Goal: Task Accomplishment & Management: Use online tool/utility

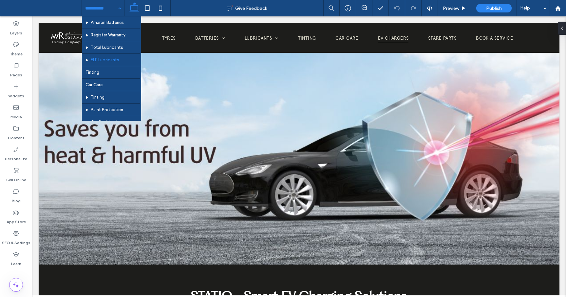
scroll to position [112, 0]
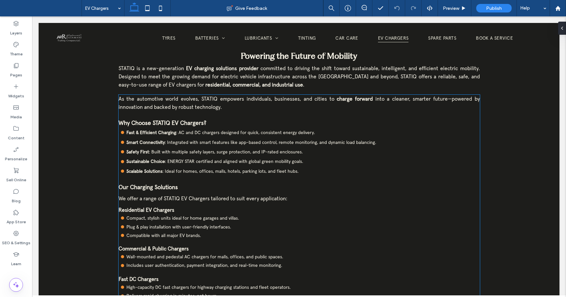
scroll to position [259, 0]
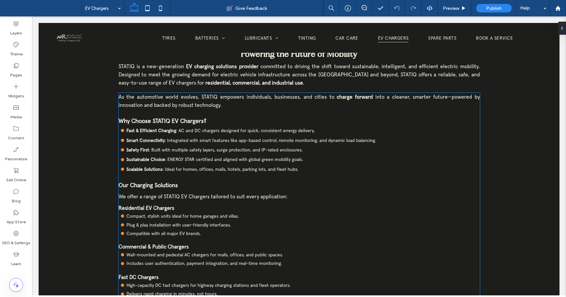
click at [193, 119] on strong "Why Choose STATIQ EV Chargers?" at bounding box center [163, 121] width 88 height 8
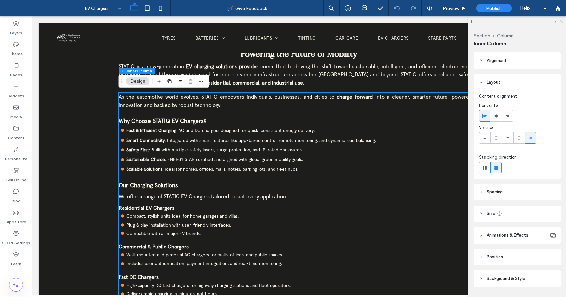
click at [193, 119] on strong "Why Choose STATIQ EV Chargers?" at bounding box center [163, 121] width 88 height 8
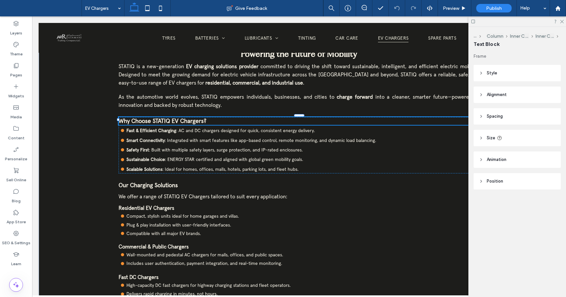
type input "**********"
type input "**"
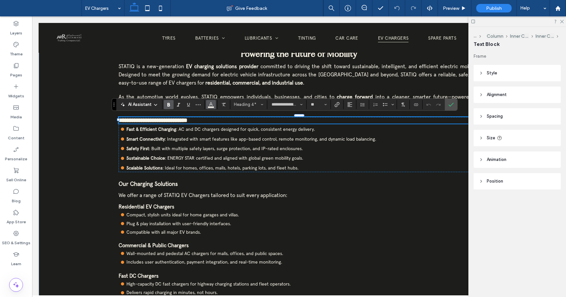
click at [212, 105] on use "Color" at bounding box center [211, 104] width 4 height 4
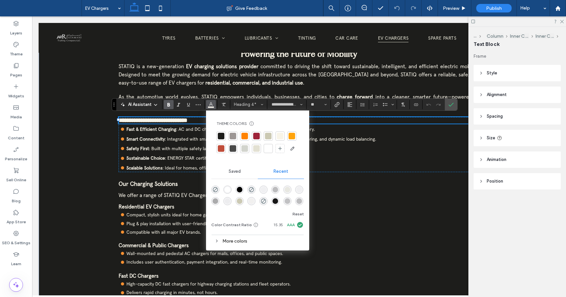
click at [267, 146] on div at bounding box center [268, 148] width 7 height 7
click at [171, 189] on div "Our Charging Solutions We offer a range of STATIQ EV Chargers tailored to suit …" at bounding box center [299, 239] width 361 height 118
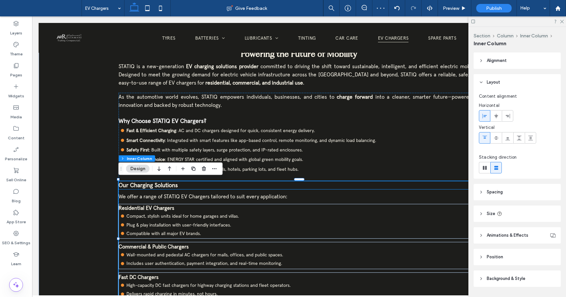
click at [171, 186] on strong "Our Charging Solutions" at bounding box center [148, 185] width 59 height 8
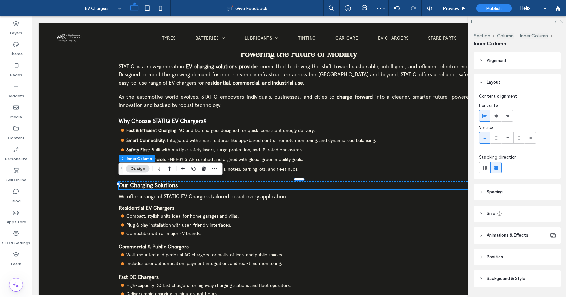
click at [171, 186] on strong "Our Charging Solutions" at bounding box center [148, 185] width 59 height 8
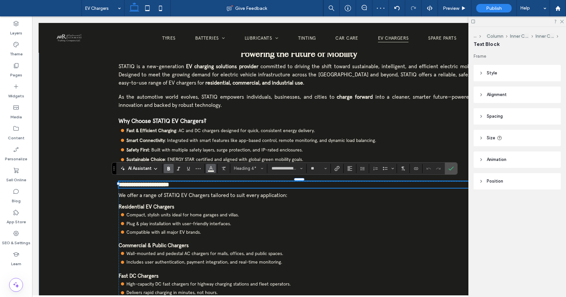
click at [212, 169] on icon "Color" at bounding box center [210, 167] width 5 height 5
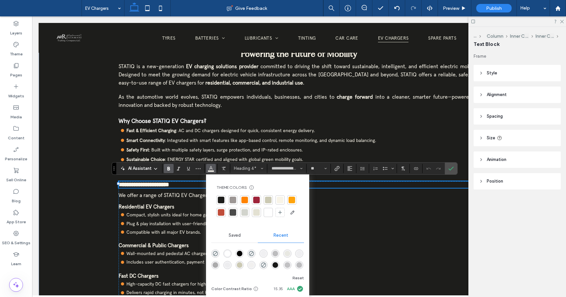
click at [268, 213] on div at bounding box center [268, 212] width 7 height 7
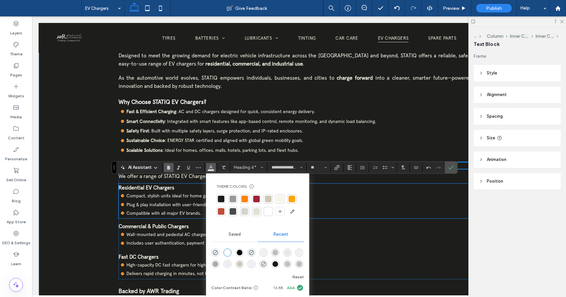
scroll to position [282, 0]
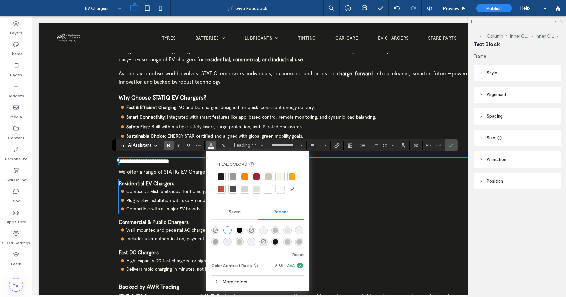
click at [165, 183] on strong "Residential EV Chargers" at bounding box center [147, 183] width 56 height 7
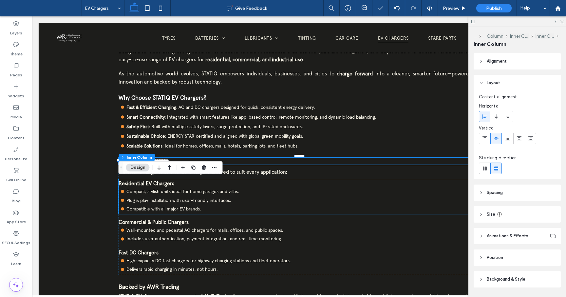
click at [165, 183] on strong "Residential EV Chargers" at bounding box center [147, 183] width 56 height 7
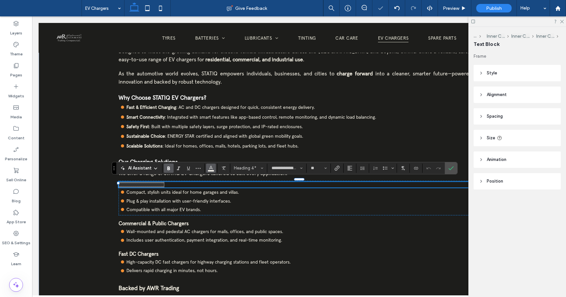
click at [211, 166] on use "Color" at bounding box center [211, 167] width 4 height 4
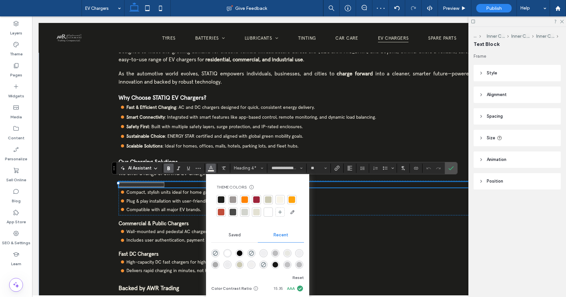
click at [268, 210] on div at bounding box center [268, 212] width 7 height 7
click at [176, 223] on strong "Commercial & Public Chargers" at bounding box center [154, 223] width 70 height 7
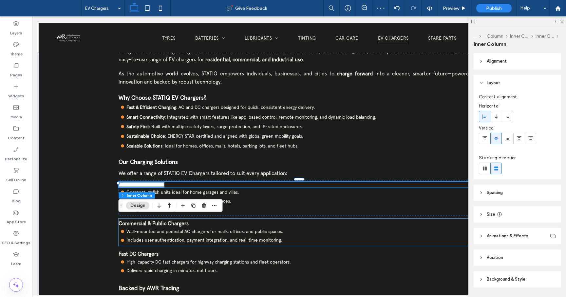
click at [176, 223] on strong "Commercial & Public Chargers" at bounding box center [154, 223] width 70 height 7
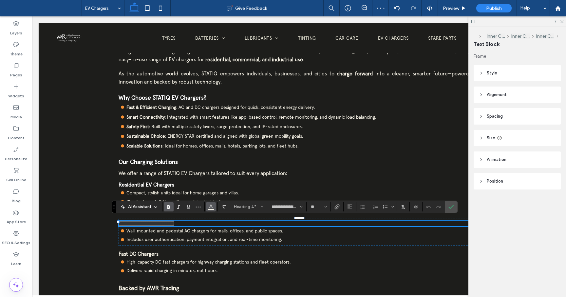
click at [209, 209] on span "Color" at bounding box center [210, 206] width 5 height 9
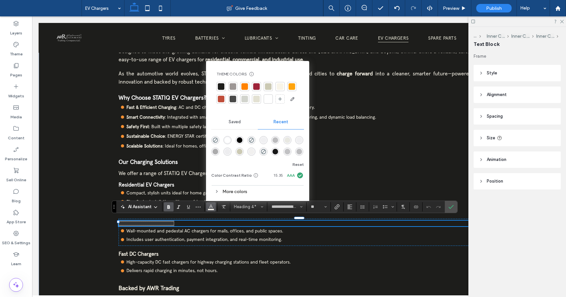
click at [270, 101] on div at bounding box center [268, 99] width 7 height 7
click at [155, 250] on strong "Fast DC Chargers" at bounding box center [139, 253] width 40 height 7
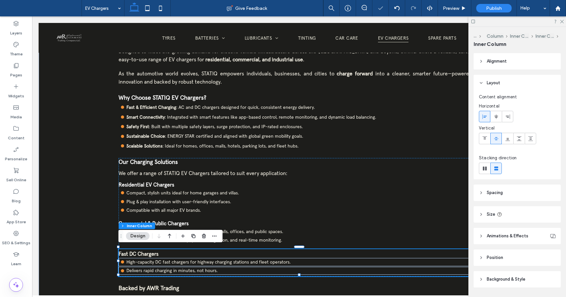
click at [155, 250] on strong "Fast DC Chargers" at bounding box center [139, 253] width 40 height 7
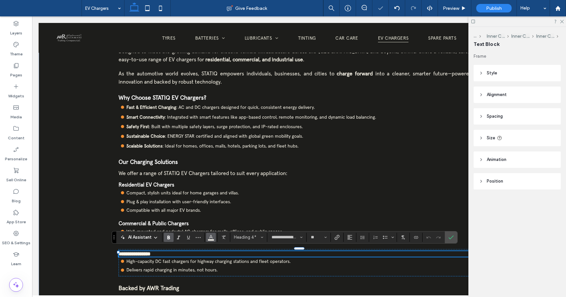
click at [213, 239] on span "Color" at bounding box center [210, 236] width 5 height 9
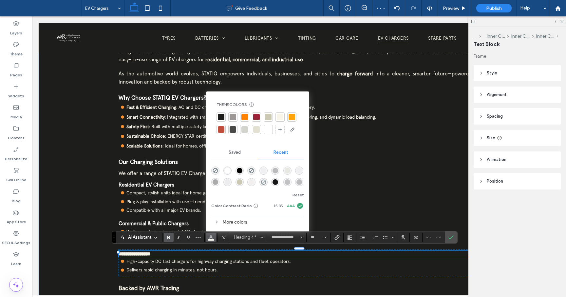
click at [271, 128] on div at bounding box center [268, 129] width 7 height 7
click at [102, 252] on div "STATIQ - Smart EV Charging Solutions Powering the Future of Mobility STATIQ is …" at bounding box center [299, 177] width 520 height 389
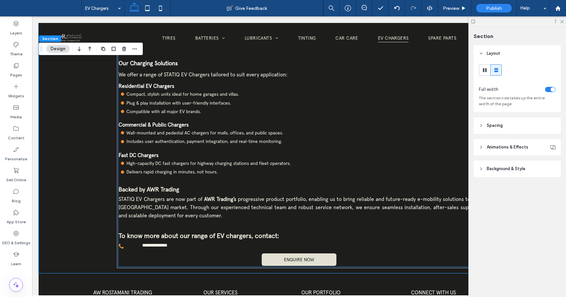
scroll to position [386, 0]
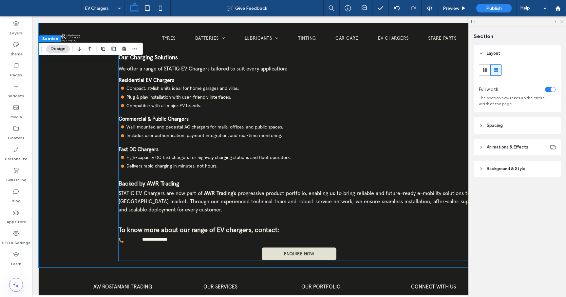
click at [141, 179] on strong "Backed by AWR Trading" at bounding box center [149, 183] width 61 height 8
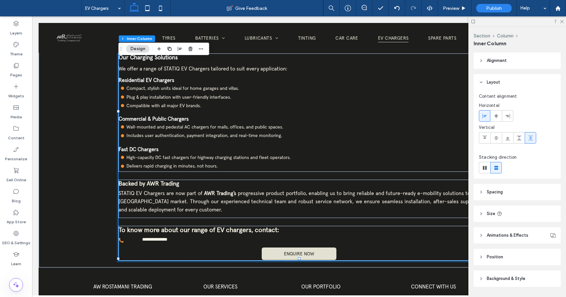
click at [141, 179] on strong "Backed by AWR Trading" at bounding box center [149, 183] width 61 height 8
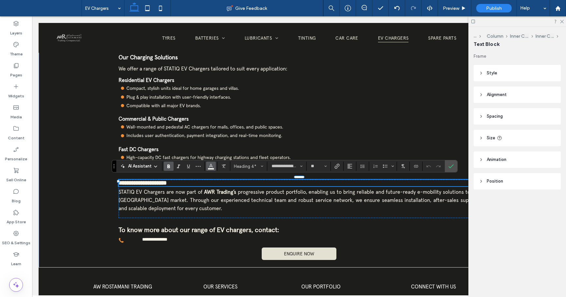
click at [211, 166] on icon "Color" at bounding box center [210, 165] width 5 height 5
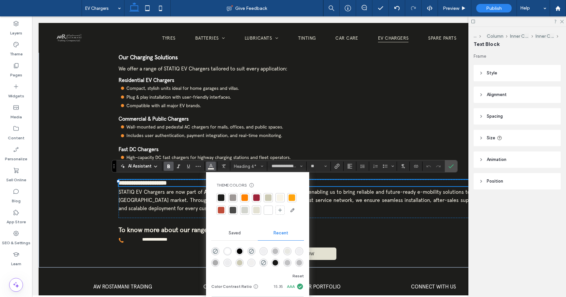
click at [271, 208] on div at bounding box center [268, 210] width 7 height 7
click at [94, 215] on div "STATIQ - Smart EV Charging Solutions Powering the Future of Mobility STATIQ is …" at bounding box center [299, 72] width 520 height 389
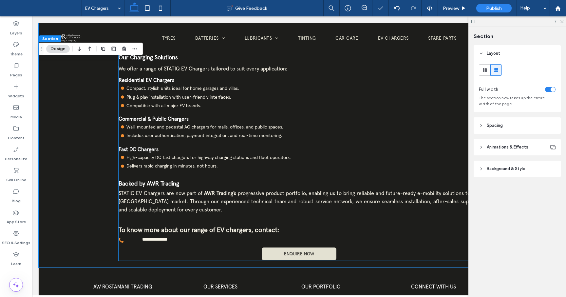
click at [165, 228] on strong "To know more about our range of EV chargers, contact:" at bounding box center [199, 229] width 160 height 9
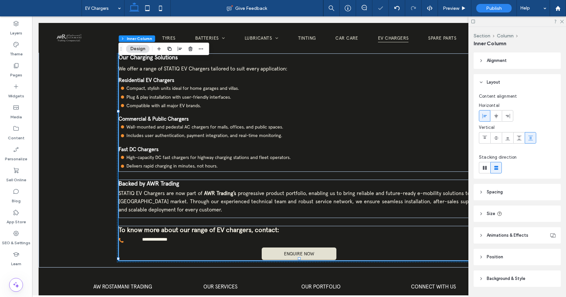
click at [165, 228] on strong "To know more about our range of EV chargers, contact:" at bounding box center [199, 229] width 160 height 9
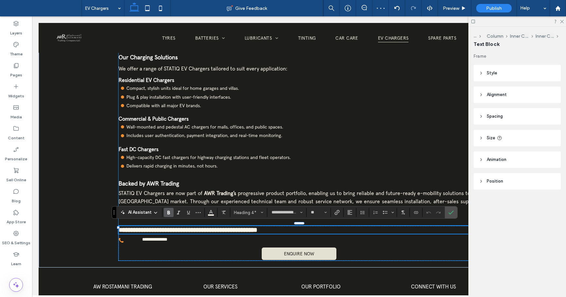
click at [214, 218] on div "**********" at bounding box center [284, 212] width 345 height 12
click at [212, 212] on icon "Color" at bounding box center [210, 211] width 5 height 5
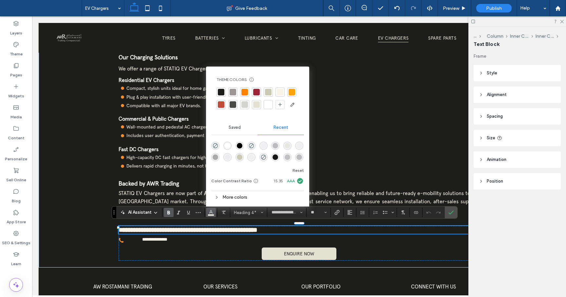
click at [266, 105] on div at bounding box center [268, 104] width 7 height 7
click at [79, 225] on div "STATIQ - Smart EV Charging Solutions Powering the Future of Mobility STATIQ is …" at bounding box center [299, 72] width 520 height 389
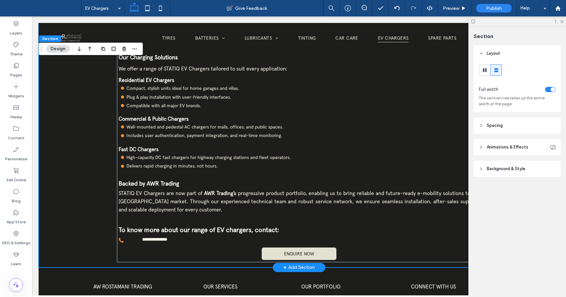
click at [79, 225] on div "STATIQ - Smart EV Charging Solutions Powering the Future of Mobility STATIQ is …" at bounding box center [299, 72] width 520 height 389
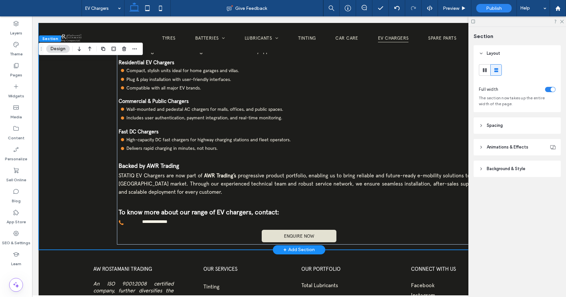
scroll to position [408, 0]
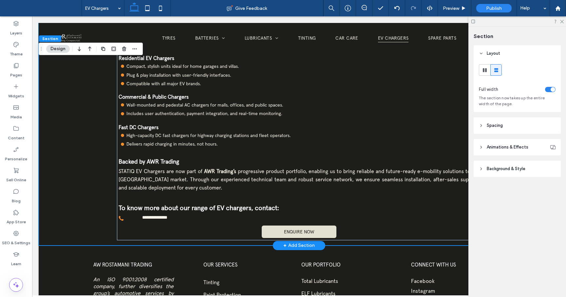
click at [74, 229] on div "STATIQ - Smart EV Charging Solutions Powering the Future of Mobility STATIQ is …" at bounding box center [299, 50] width 520 height 389
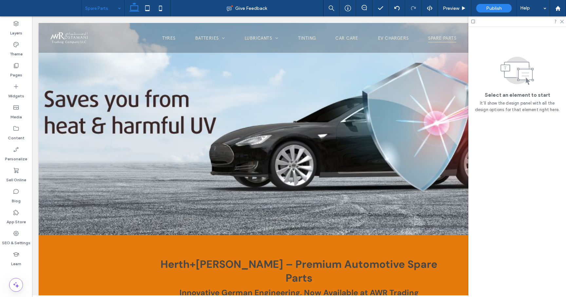
scroll to position [0, 0]
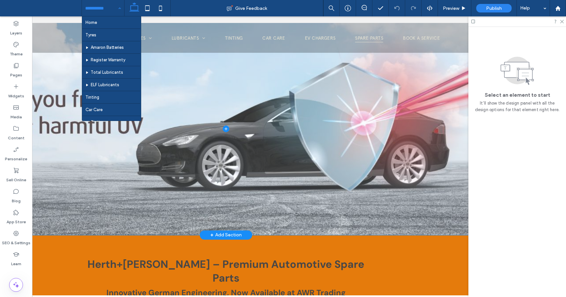
scroll to position [0, 98]
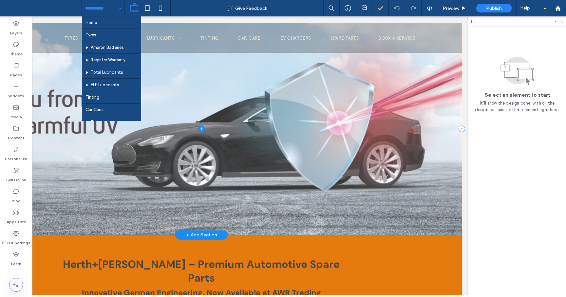
click at [168, 157] on span at bounding box center [201, 129] width 520 height 212
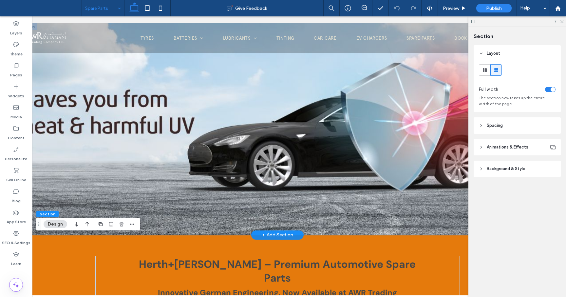
scroll to position [0, 0]
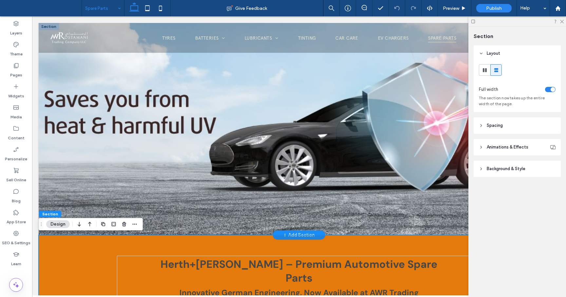
click at [523, 261] on div "Section Layout Full width The section now takes up the entire width of the page…" at bounding box center [517, 162] width 98 height 270
click at [513, 243] on div "Section Layout Full width The section now takes up the entire width of the page…" at bounding box center [517, 162] width 98 height 270
click at [18, 32] on label "Layers" at bounding box center [16, 31] width 12 height 9
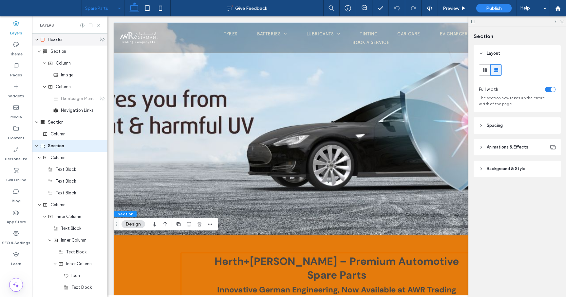
click at [72, 37] on div "Header" at bounding box center [69, 39] width 58 height 7
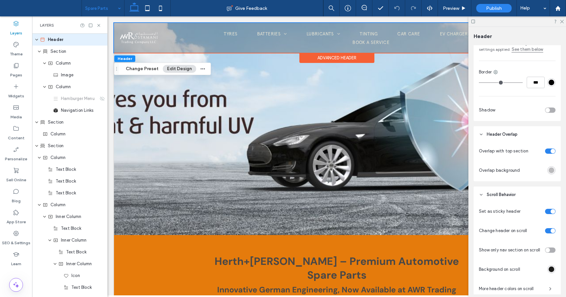
scroll to position [166, 0]
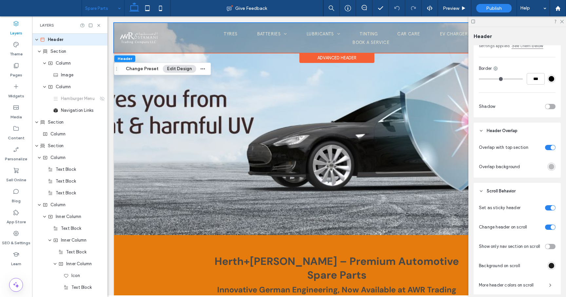
click at [550, 147] on div "toggle" at bounding box center [550, 147] width 10 height 5
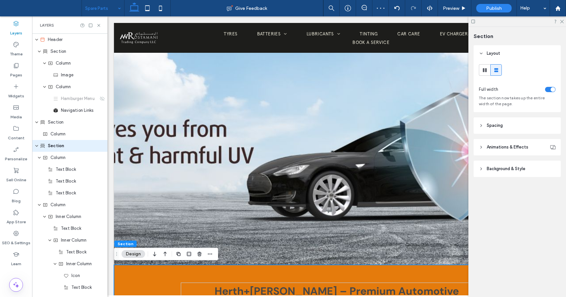
click at [480, 169] on icon at bounding box center [481, 168] width 5 height 5
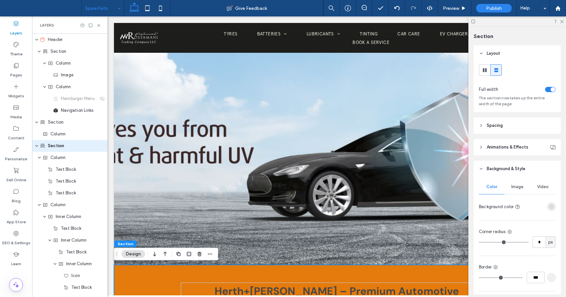
click at [552, 206] on div "rgba(82, 82, 82, 0.15)" at bounding box center [551, 207] width 6 height 6
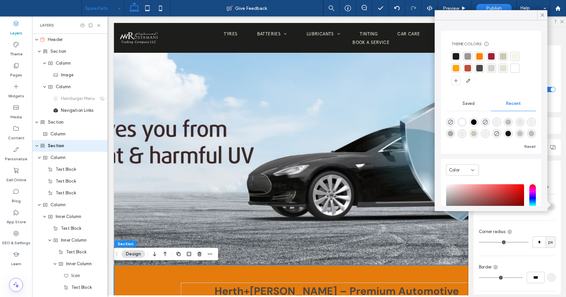
click at [455, 57] on div at bounding box center [455, 56] width 7 height 7
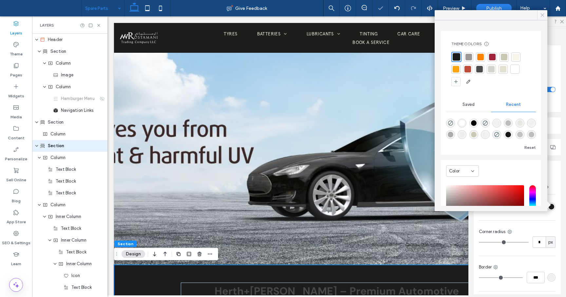
click at [543, 13] on icon at bounding box center [542, 15] width 6 height 6
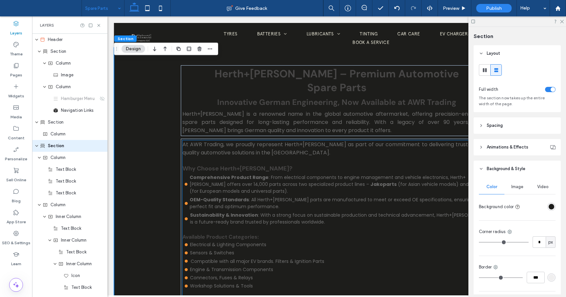
scroll to position [89, 0]
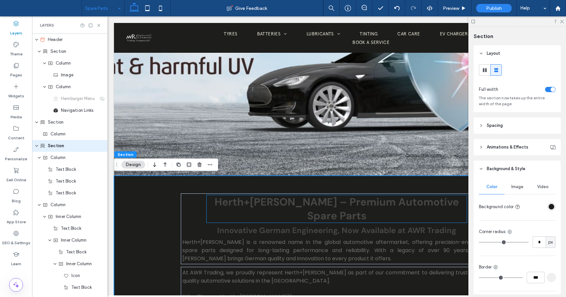
click at [266, 204] on strong "Herth+[PERSON_NAME] – Premium Automotive Spare Parts" at bounding box center [336, 208] width 244 height 27
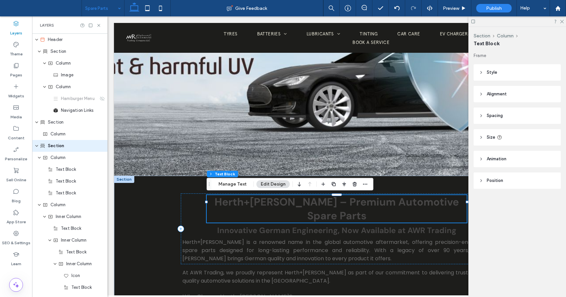
click at [266, 204] on div "Herth+[PERSON_NAME] – Premium Automotive Spare Parts" at bounding box center [337, 208] width 260 height 27
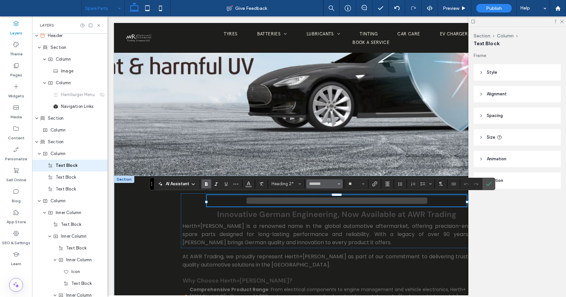
click at [339, 184] on icon "Font & Font weight" at bounding box center [339, 183] width 3 height 3
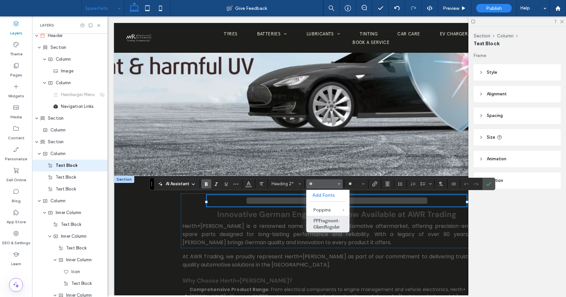
click at [328, 225] on label "PPFragment-GlareRegular" at bounding box center [327, 223] width 43 height 17
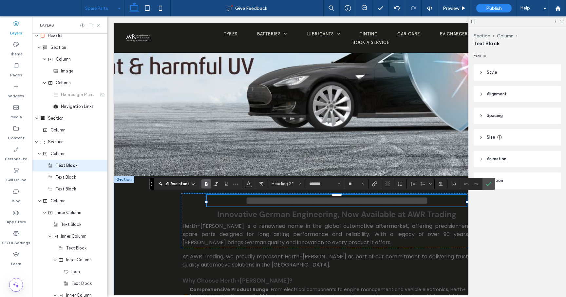
type input "**********"
click at [366, 184] on button "**" at bounding box center [355, 183] width 21 height 9
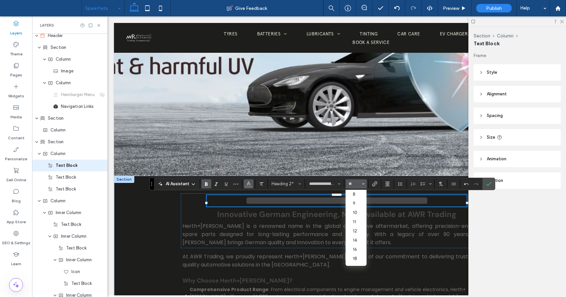
click at [248, 183] on icon "Color" at bounding box center [248, 182] width 5 height 5
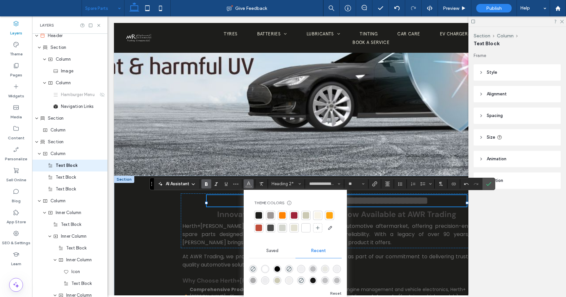
click at [306, 228] on div at bounding box center [305, 227] width 7 height 7
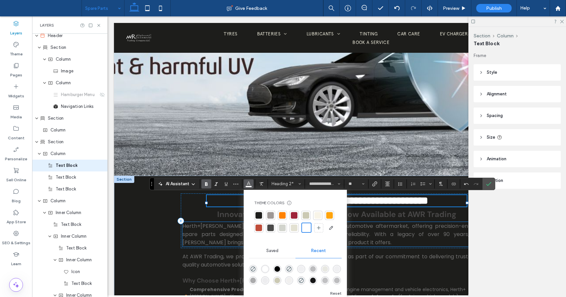
click at [228, 227] on span "Herth+[PERSON_NAME] is a renowned name in the global automotive aftermarket, of…" at bounding box center [336, 234] width 308 height 24
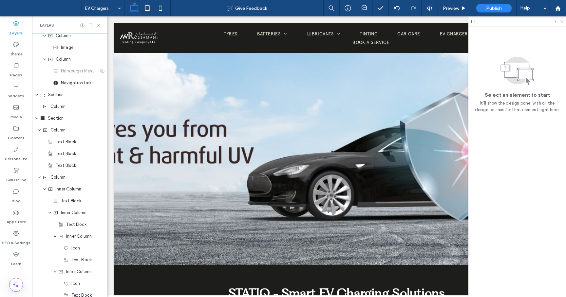
scroll to position [0, 0]
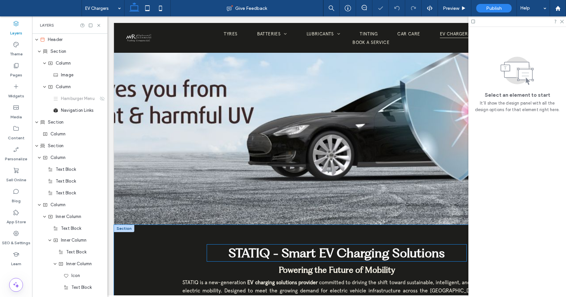
scroll to position [47, 0]
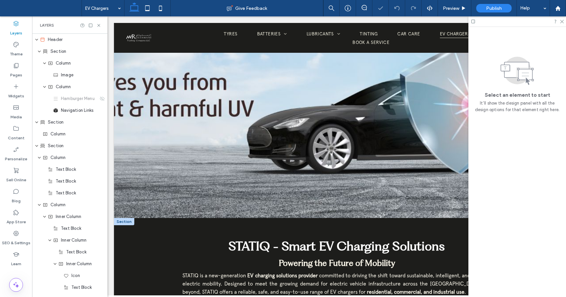
click at [288, 247] on span "STATIQ - Smart EV Charging Solutions" at bounding box center [336, 245] width 216 height 15
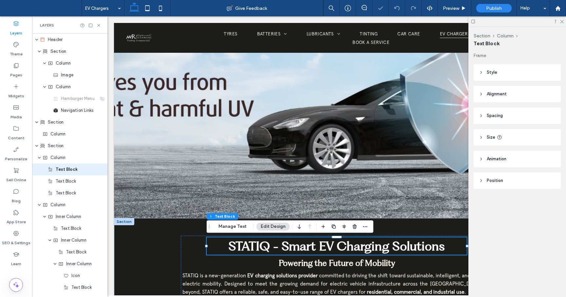
click at [288, 247] on span "STATIQ - Smart EV Charging Solutions" at bounding box center [336, 245] width 216 height 15
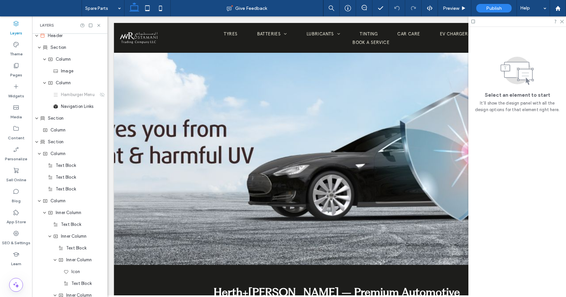
scroll to position [0, 0]
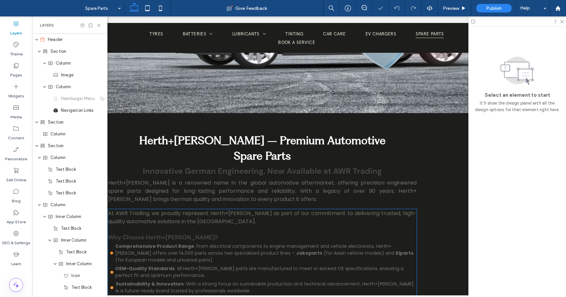
scroll to position [0, 84]
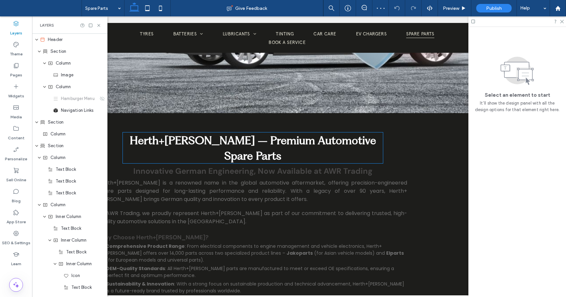
click at [270, 144] on strong "Herth+[PERSON_NAME] – Premium Automotive Spare Parts" at bounding box center [253, 147] width 246 height 29
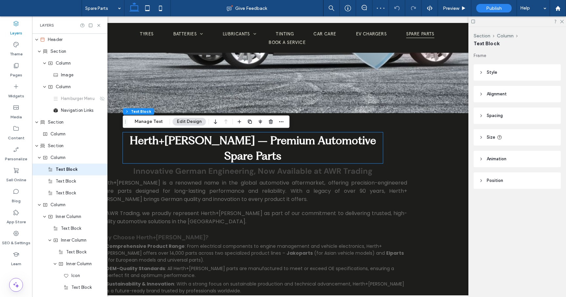
scroll to position [4, 0]
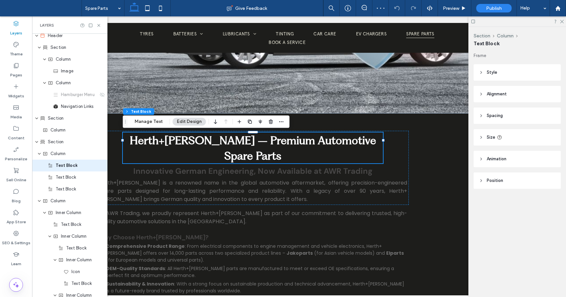
click at [270, 144] on strong "Herth+[PERSON_NAME] – Premium Automotive Spare Parts" at bounding box center [253, 147] width 246 height 29
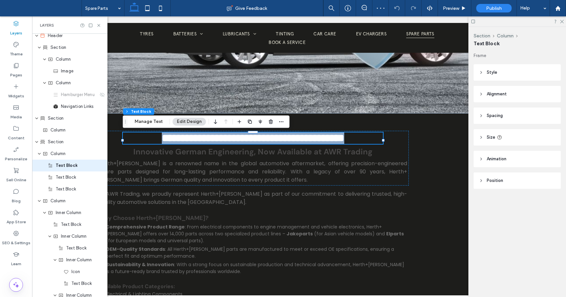
click at [270, 143] on strong "**********" at bounding box center [253, 138] width 182 height 10
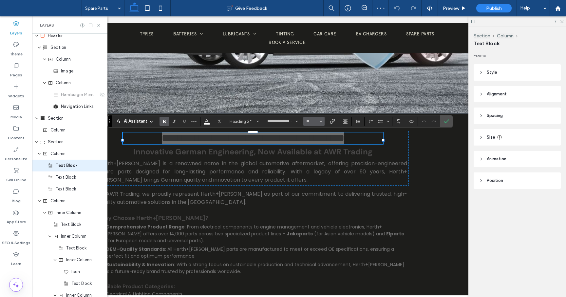
click at [320, 121] on icon "Size" at bounding box center [321, 121] width 3 height 3
click at [315, 160] on label "36" at bounding box center [313, 161] width 21 height 9
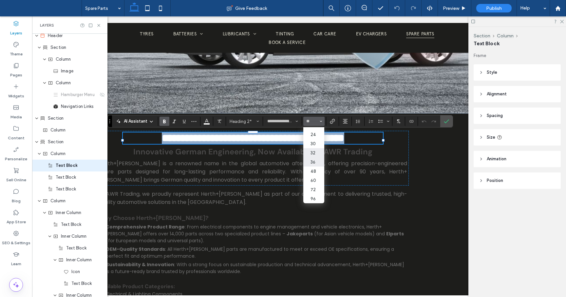
type input "**"
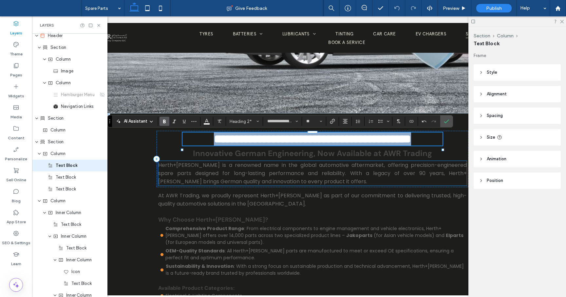
scroll to position [0, 13]
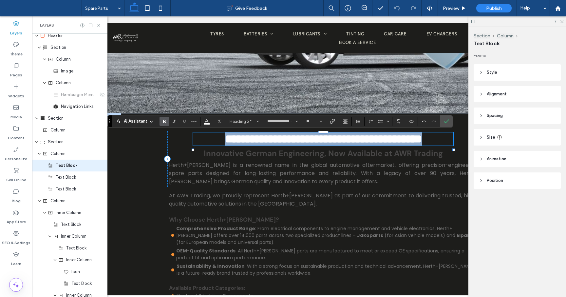
click at [228, 145] on h2 "**********" at bounding box center [323, 138] width 260 height 13
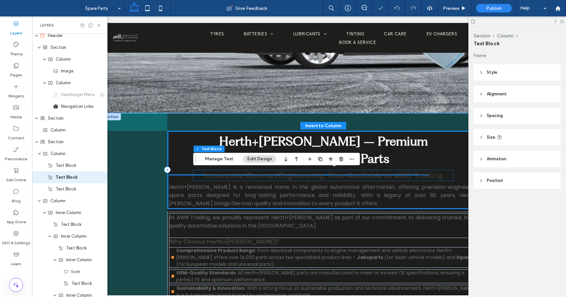
scroll to position [16, 0]
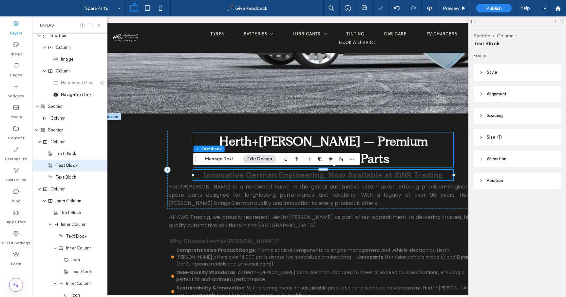
click at [200, 139] on h2 "Herth+[PERSON_NAME] – Premium Automotive Spare Parts" at bounding box center [323, 149] width 260 height 35
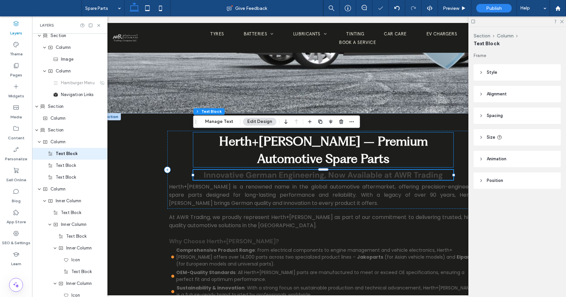
scroll to position [4, 0]
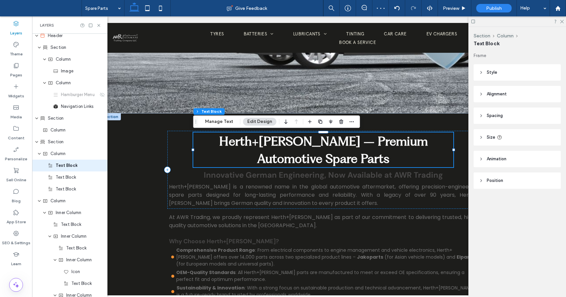
click at [480, 137] on icon at bounding box center [481, 137] width 5 height 5
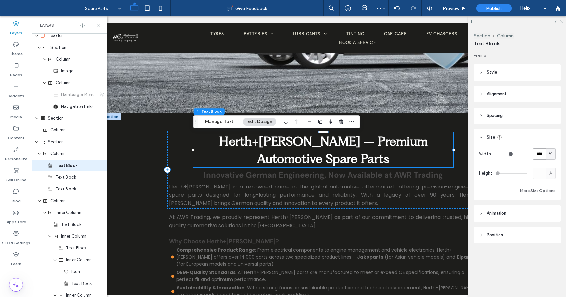
click at [537, 154] on input "****" at bounding box center [538, 153] width 13 height 11
type input "***"
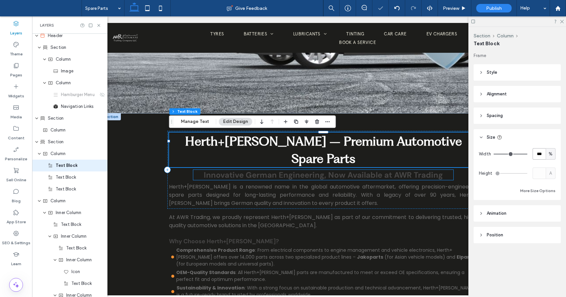
click at [320, 170] on strong "Innovative German Engineering, Now Available at AWR Trading" at bounding box center [323, 175] width 239 height 10
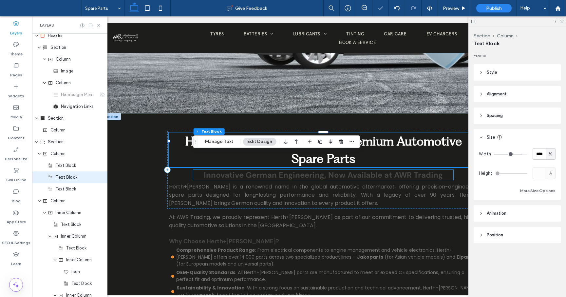
click at [320, 170] on div "Innovative German Engineering, Now Available at AWR Trading" at bounding box center [323, 175] width 260 height 10
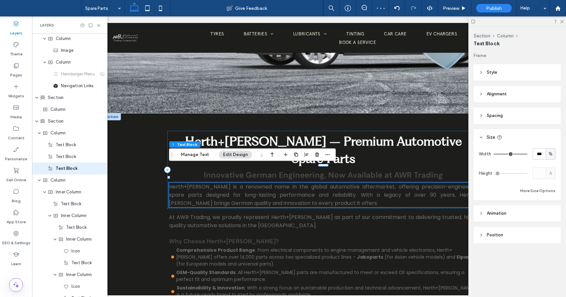
scroll to position [27, 0]
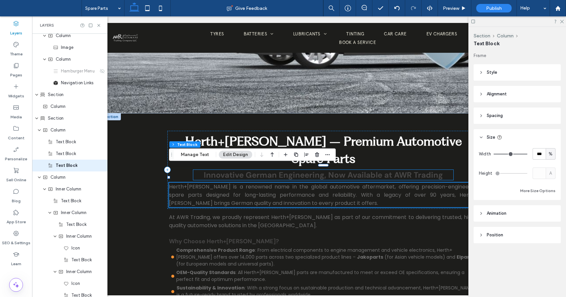
click at [197, 170] on h2 "Innovative German Engineering, Now Available at AWR Trading" at bounding box center [323, 175] width 260 height 10
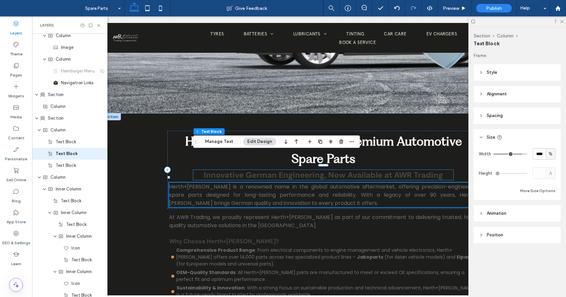
scroll to position [16, 0]
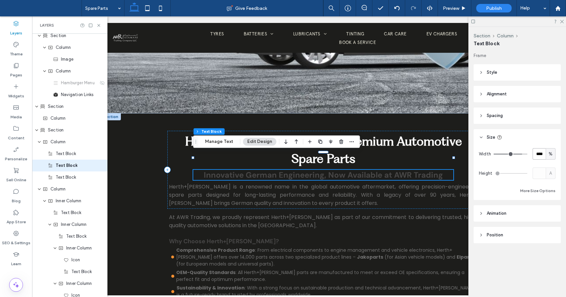
click at [536, 154] on input "****" at bounding box center [538, 153] width 13 height 11
type input "***"
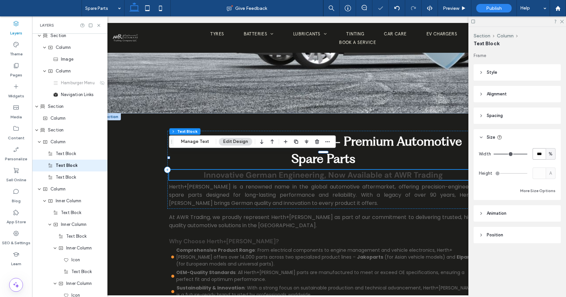
click at [360, 170] on strong "Innovative German Engineering, Now Available at AWR Trading" at bounding box center [323, 175] width 239 height 10
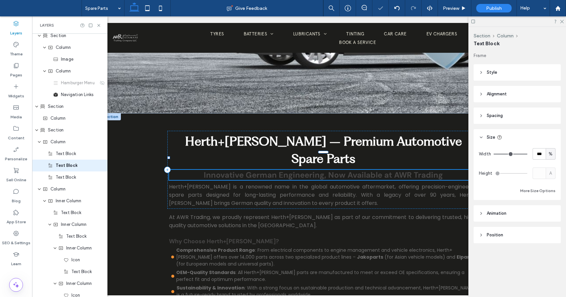
type input "*******"
type input "**"
click at [360, 170] on strong "**********" at bounding box center [323, 174] width 174 height 8
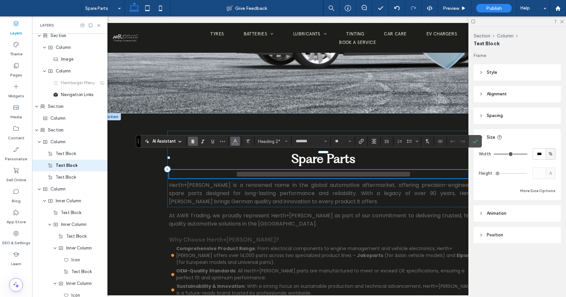
click at [239, 142] on button "Color" at bounding box center [235, 141] width 10 height 9
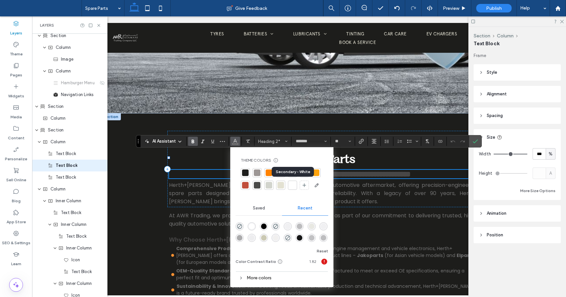
click at [294, 183] on div at bounding box center [292, 185] width 7 height 7
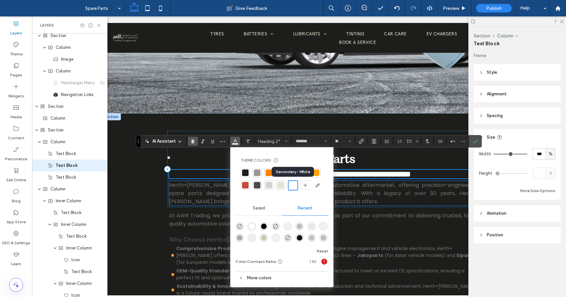
click at [190, 186] on span "Herth+[PERSON_NAME] is a renowned name in the global automotive aftermarket, of…" at bounding box center [323, 193] width 308 height 24
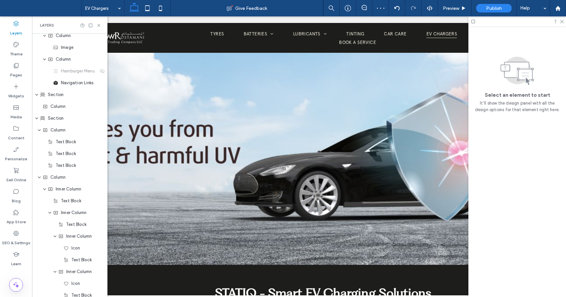
scroll to position [0, 0]
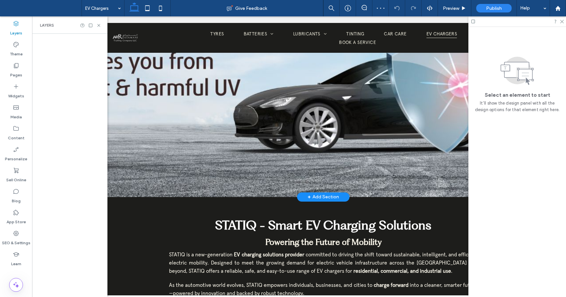
scroll to position [77, 0]
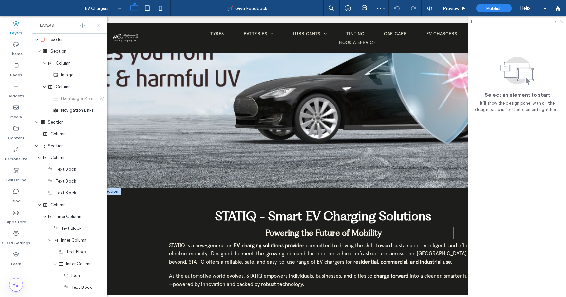
click at [295, 236] on span "Powering the Future of Mobility" at bounding box center [323, 233] width 116 height 10
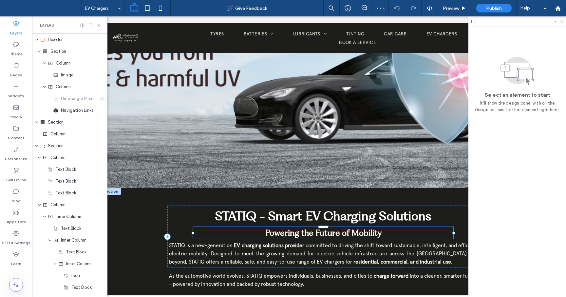
click at [295, 236] on span "Powering the Future of Mobility" at bounding box center [323, 233] width 116 height 10
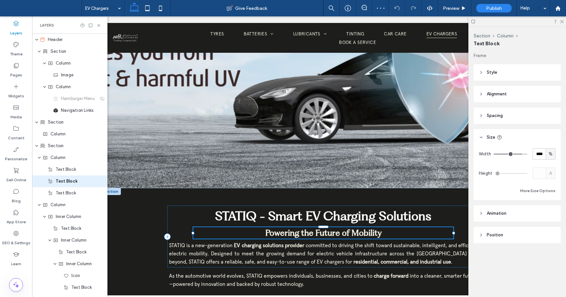
scroll to position [16, 0]
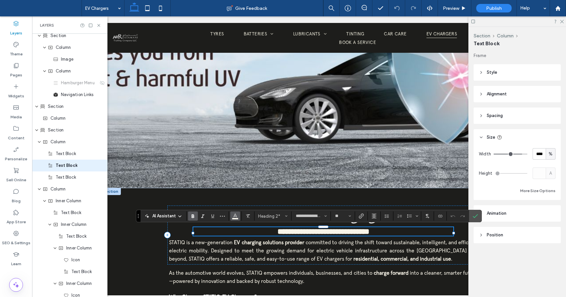
click at [235, 215] on icon "Color" at bounding box center [234, 214] width 5 height 5
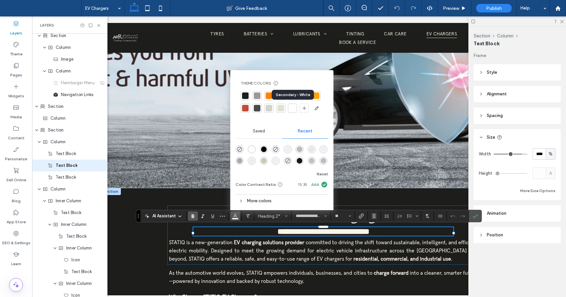
click at [295, 107] on div at bounding box center [292, 108] width 7 height 7
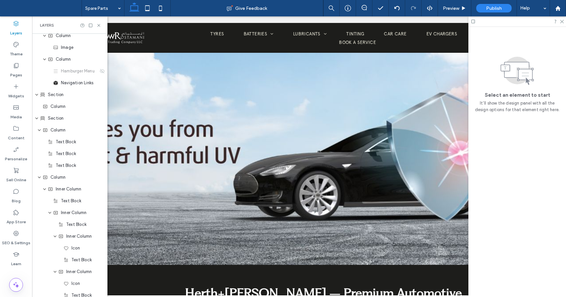
scroll to position [0, 0]
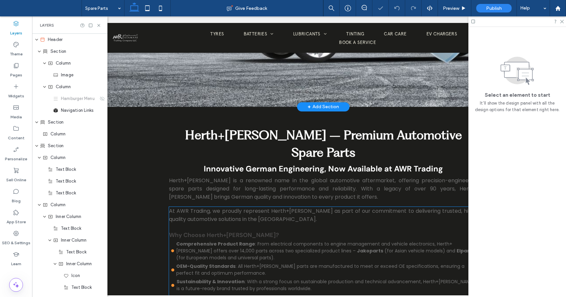
scroll to position [155, 0]
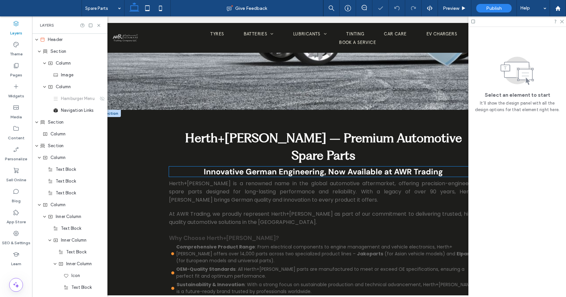
click at [274, 166] on strong "Innovative German Engineering, Now Available at AWR Trading" at bounding box center [323, 171] width 239 height 10
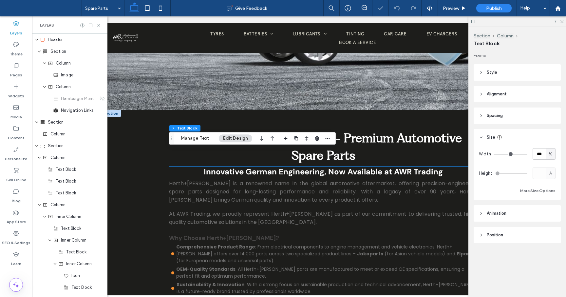
click at [274, 166] on div "Innovative German Engineering, Now Available at AWR Trading" at bounding box center [323, 171] width 308 height 10
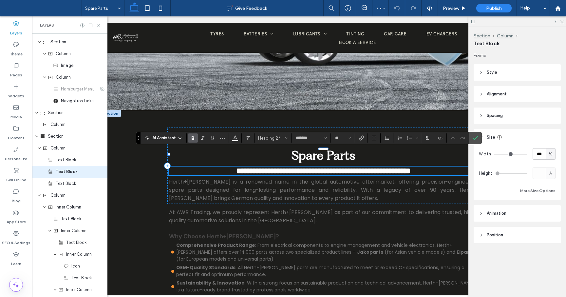
scroll to position [16, 0]
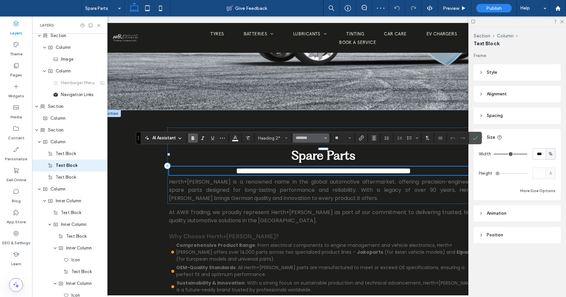
click at [325, 138] on icon "Font & Font weight" at bounding box center [325, 138] width 3 height 3
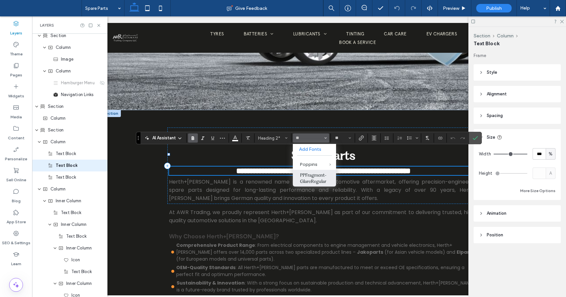
click at [318, 174] on label "PPFragment-GlareRegular" at bounding box center [314, 178] width 43 height 17
type input "**********"
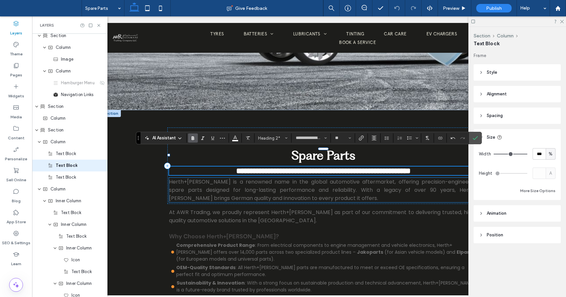
click at [276, 181] on span "Herth+[PERSON_NAME] is a renowned name in the global automotive aftermarket, of…" at bounding box center [323, 190] width 308 height 24
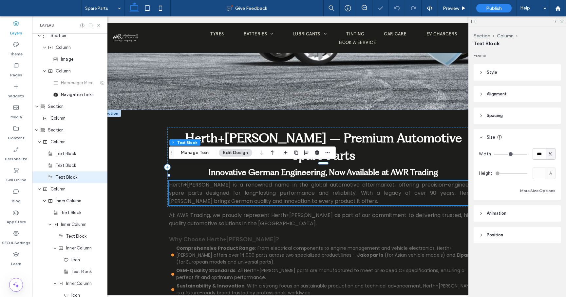
scroll to position [27, 0]
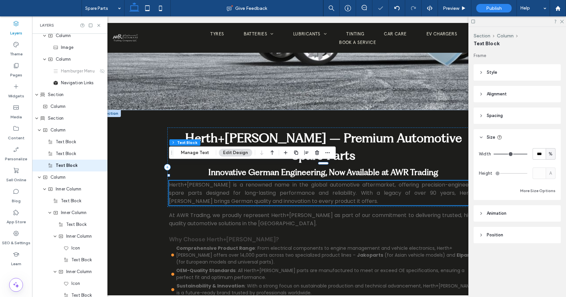
click at [273, 181] on span "Herth+[PERSON_NAME] is a renowned name in the global automotive aftermarket, of…" at bounding box center [323, 193] width 308 height 24
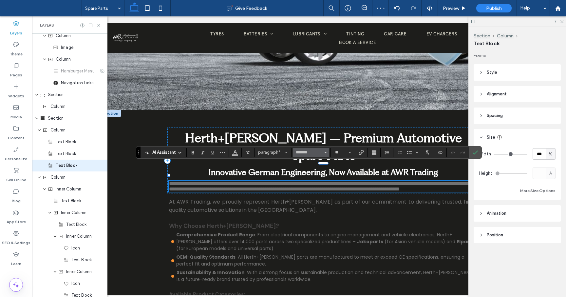
click at [328, 153] on button "*******" at bounding box center [311, 152] width 36 height 9
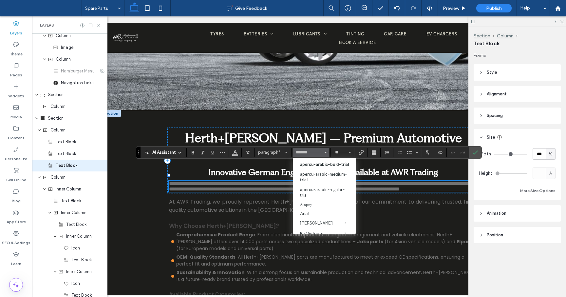
scroll to position [86, 0]
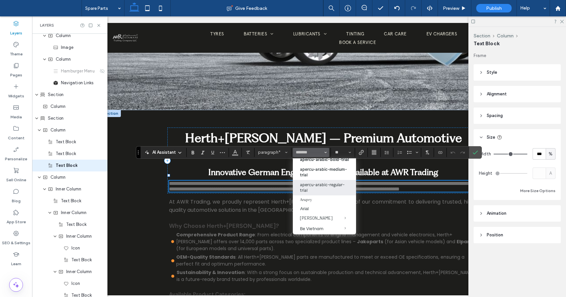
click at [328, 192] on label "apercu-arabic-regular-trial" at bounding box center [324, 187] width 63 height 15
type input "**********"
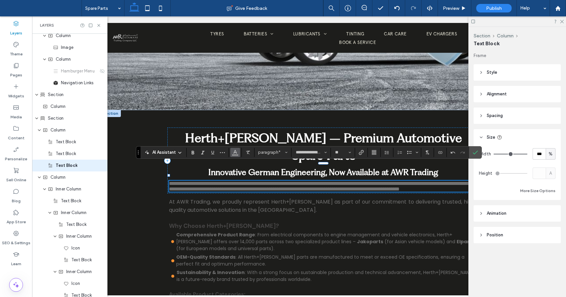
click at [238, 152] on button "Color" at bounding box center [235, 152] width 10 height 9
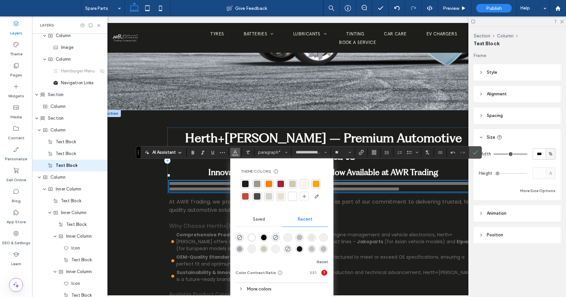
click at [301, 183] on div at bounding box center [304, 183] width 7 height 7
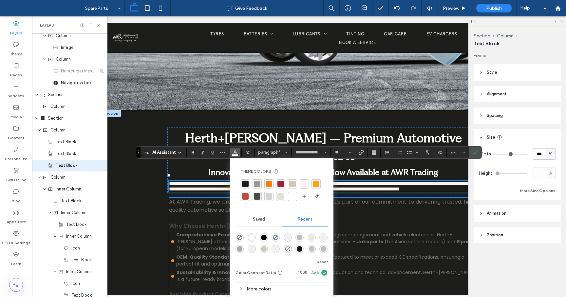
click at [202, 206] on span "At AWR Trading, we proudly represent Herth+[PERSON_NAME] as part of our commitm…" at bounding box center [323, 206] width 308 height 16
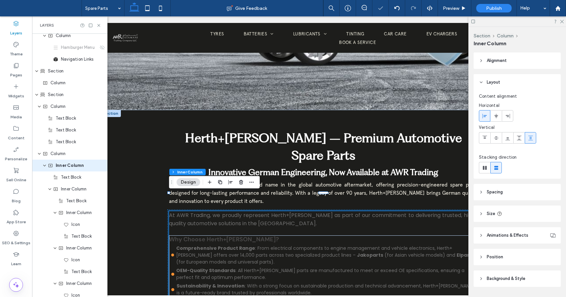
click at [234, 211] on span "At AWR Trading, we proudly represent Herth+[PERSON_NAME] as part of our commitm…" at bounding box center [323, 219] width 308 height 16
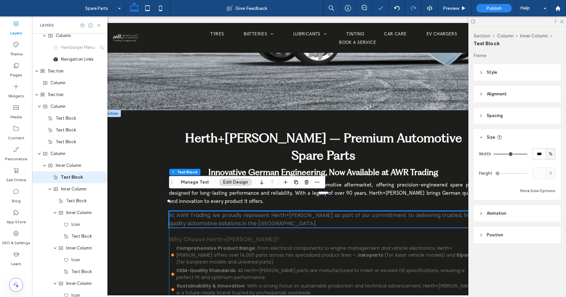
click at [234, 211] on div "At AWR Trading, we proudly represent Herth+[PERSON_NAME] as part of our commitm…" at bounding box center [323, 219] width 308 height 16
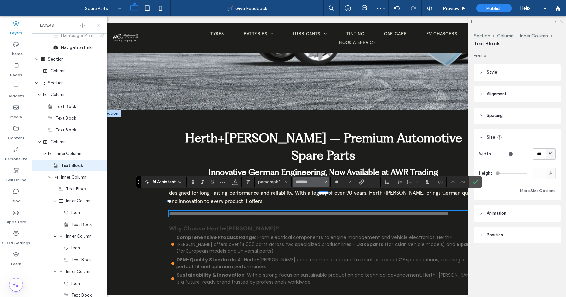
click at [325, 181] on icon "Font & Font weight" at bounding box center [325, 181] width 3 height 3
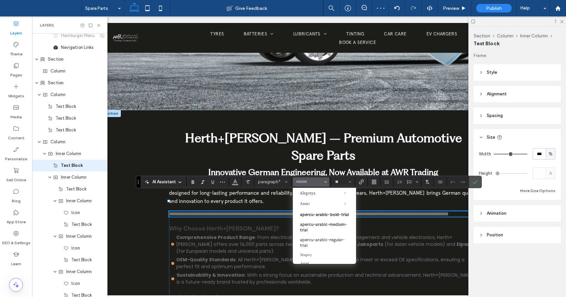
scroll to position [61, 0]
click at [321, 245] on label "apercu-arabic-regular-trial" at bounding box center [324, 241] width 63 height 15
type input "**********"
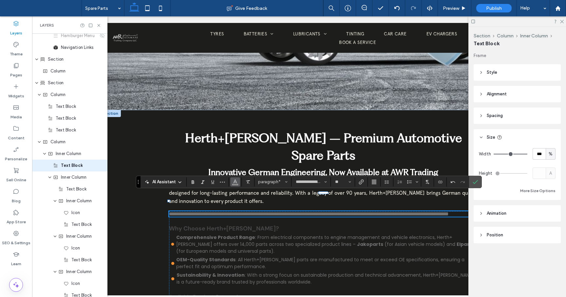
click at [234, 183] on icon "Color" at bounding box center [234, 180] width 5 height 5
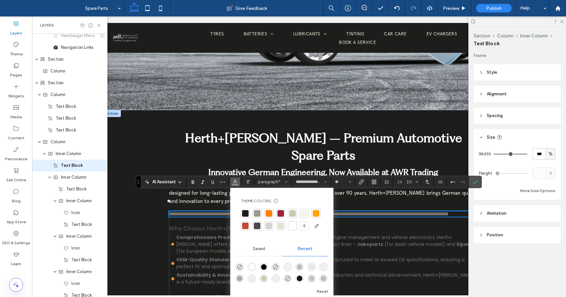
click at [304, 211] on div at bounding box center [304, 213] width 7 height 7
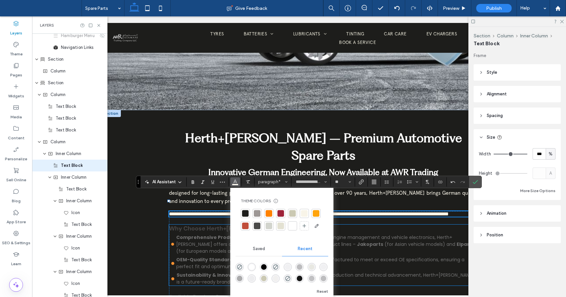
click at [366, 224] on h4 "Why Choose Herth+[PERSON_NAME]?" at bounding box center [323, 228] width 308 height 8
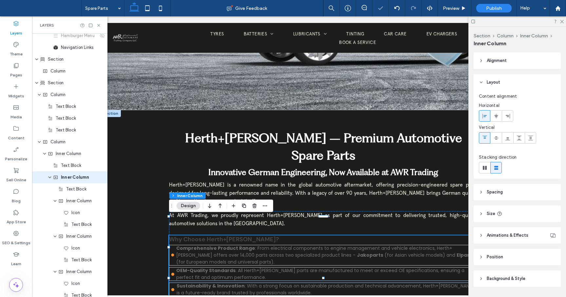
scroll to position [75, 0]
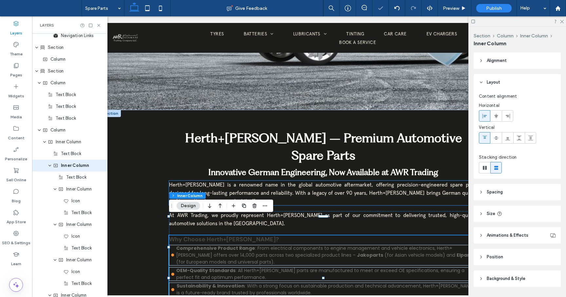
click at [313, 180] on p "Herth+[PERSON_NAME] is a renowned name in the global automotive aftermarket, of…" at bounding box center [323, 192] width 308 height 25
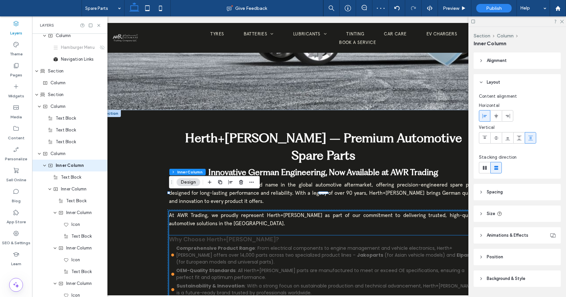
click at [219, 235] on strong "Why Choose Herth+[PERSON_NAME]?" at bounding box center [224, 239] width 110 height 8
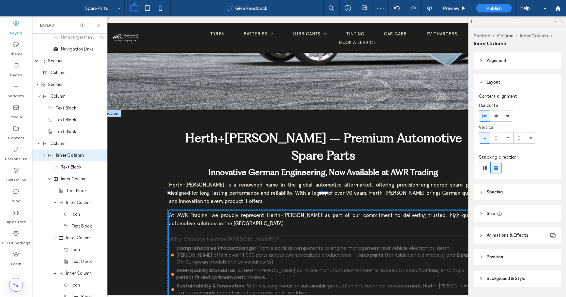
click at [219, 235] on strong "Why Choose Herth+[PERSON_NAME]?" at bounding box center [224, 239] width 110 height 8
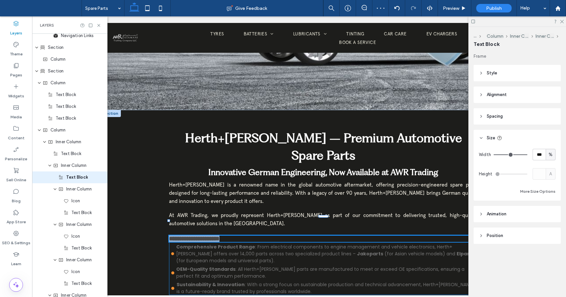
type input "*******"
type input "**"
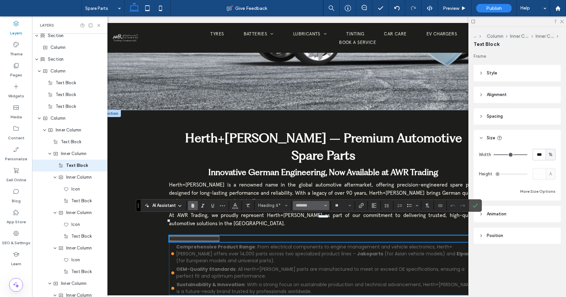
click at [327, 205] on button "*******" at bounding box center [311, 205] width 36 height 9
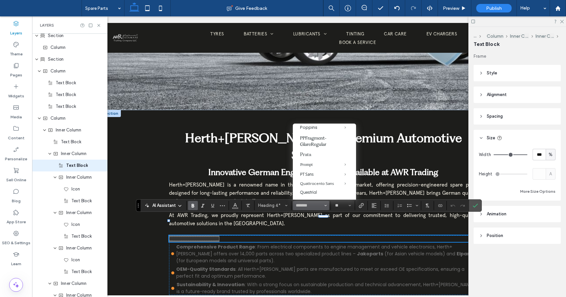
scroll to position [507, 0]
click at [318, 151] on label "PPFragment-GlareRegular" at bounding box center [324, 149] width 63 height 17
type input "**********"
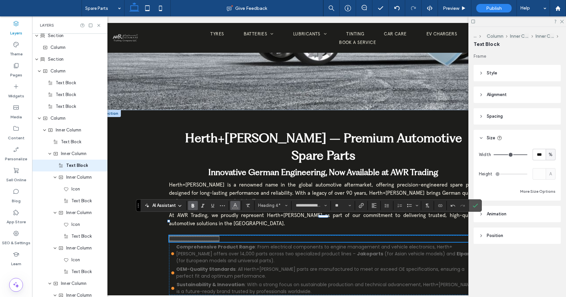
click at [236, 208] on span "Color" at bounding box center [234, 204] width 5 height 9
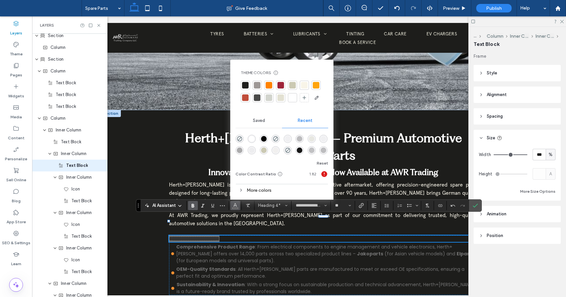
click at [293, 99] on div at bounding box center [292, 97] width 7 height 7
click at [248, 243] on span ": From electrical components to engine management and vehicle electronics, Hert…" at bounding box center [314, 249] width 276 height 13
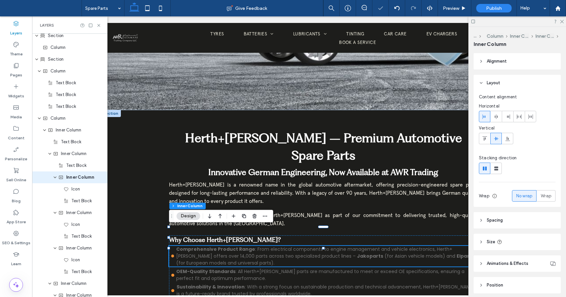
scroll to position [98, 0]
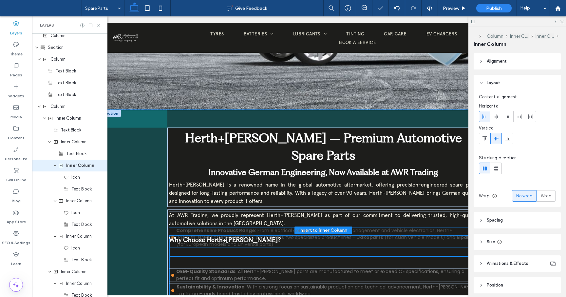
click at [260, 235] on span ": From electrical components to engine management and vehicle electronics, Hert…" at bounding box center [314, 233] width 276 height 13
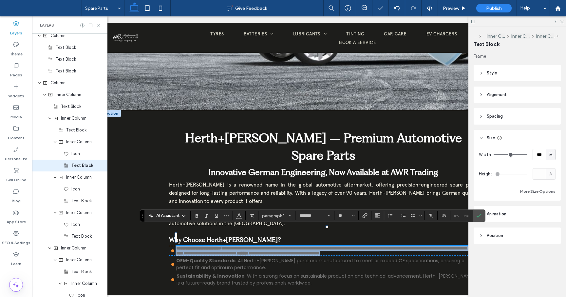
scroll to position [122, 0]
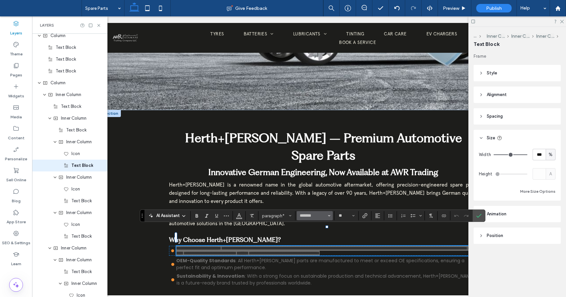
click at [330, 217] on span "Font & Font weight" at bounding box center [329, 215] width 3 height 9
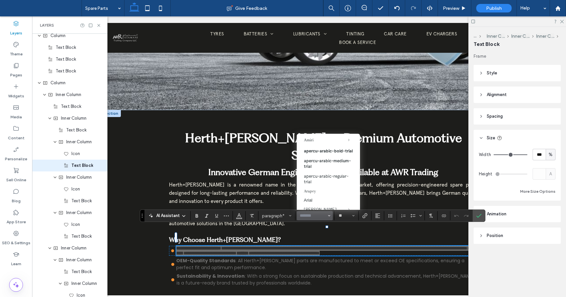
scroll to position [72, 0]
click at [331, 177] on label "apercu-arabic-regular-trial" at bounding box center [328, 177] width 63 height 15
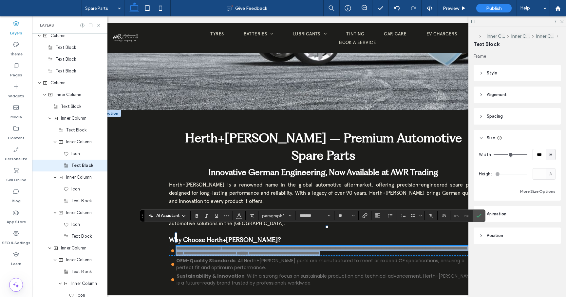
type input "**********"
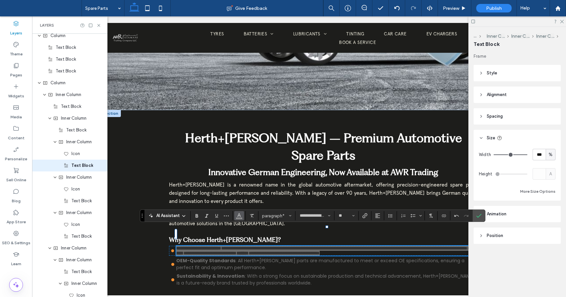
click at [241, 216] on icon "Color" at bounding box center [238, 214] width 5 height 5
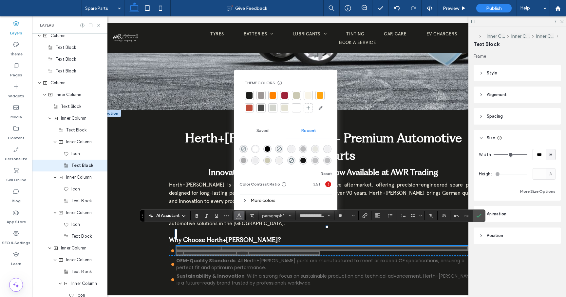
click at [308, 94] on div at bounding box center [308, 95] width 7 height 7
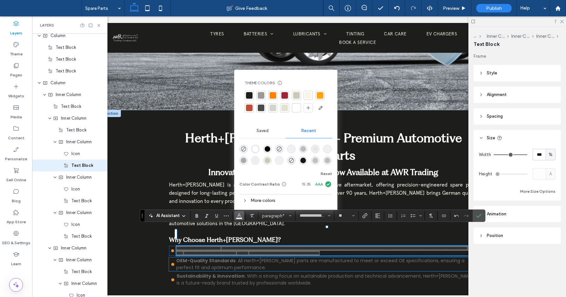
click at [211, 257] on span ": All Herth+[PERSON_NAME] parts are manufactured to meet or exceed OE specifica…" at bounding box center [320, 263] width 288 height 13
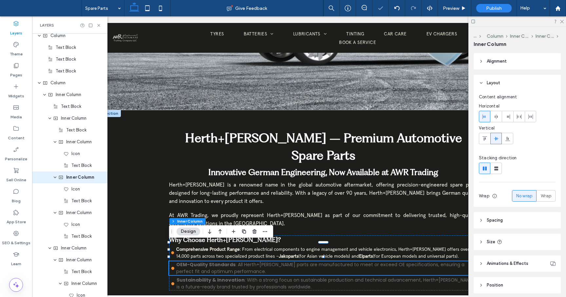
click at [211, 261] on span ": All Herth+[PERSON_NAME] parts are manufactured to meet or exceed OE specifica…" at bounding box center [320, 267] width 288 height 13
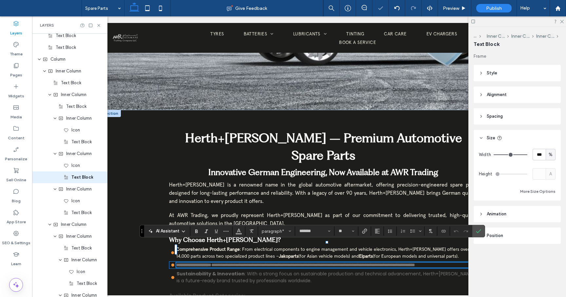
scroll to position [157, 0]
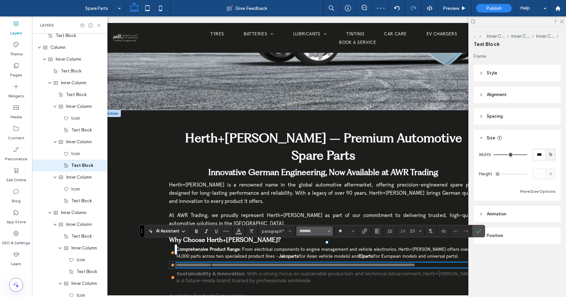
click at [326, 233] on button "*******" at bounding box center [314, 230] width 36 height 9
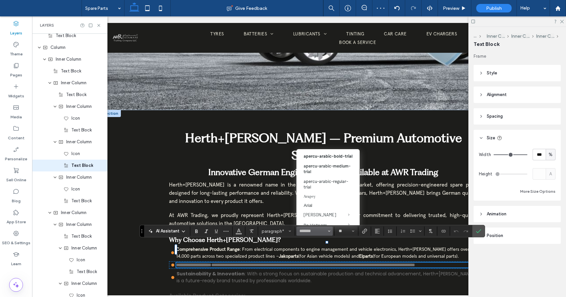
scroll to position [82, 0]
click at [329, 188] on label "apercu-arabic-regular-trial" at bounding box center [327, 182] width 63 height 15
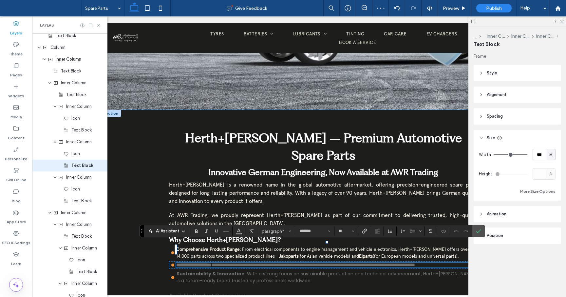
type input "**********"
click at [237, 233] on span "Color" at bounding box center [238, 230] width 5 height 9
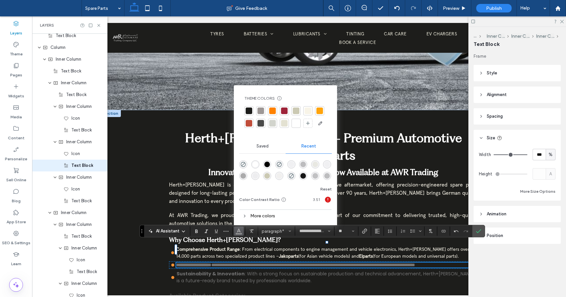
click at [308, 109] on div at bounding box center [307, 110] width 7 height 7
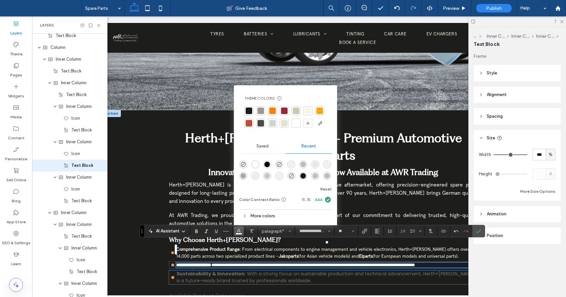
click at [217, 270] on span ": With a strong focus on sustainable production and technical advancement, Hert…" at bounding box center [325, 276] width 298 height 13
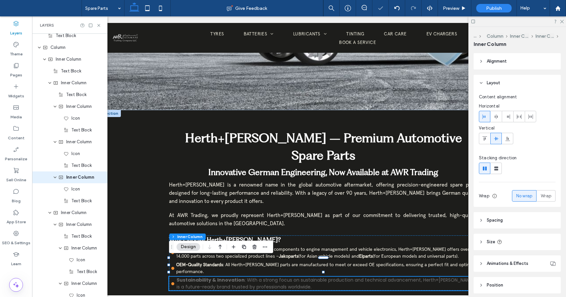
click at [217, 276] on span ": With a strong focus on sustainable production and technical advancement, Hert…" at bounding box center [325, 282] width 298 height 13
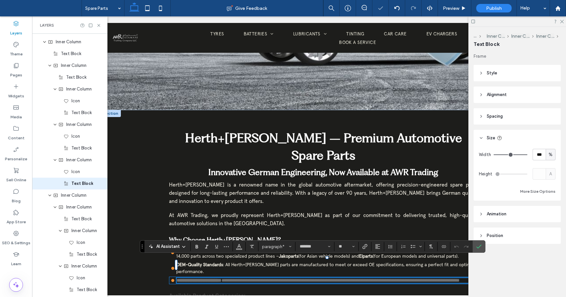
scroll to position [192, 0]
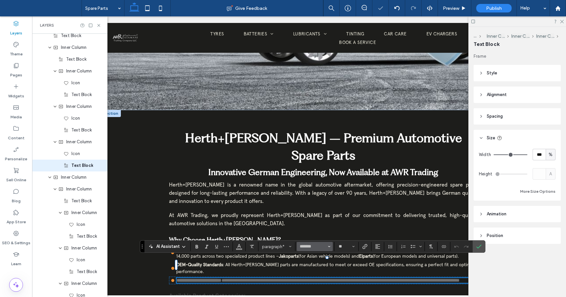
click at [328, 244] on span "Font & Font weight" at bounding box center [329, 246] width 3 height 9
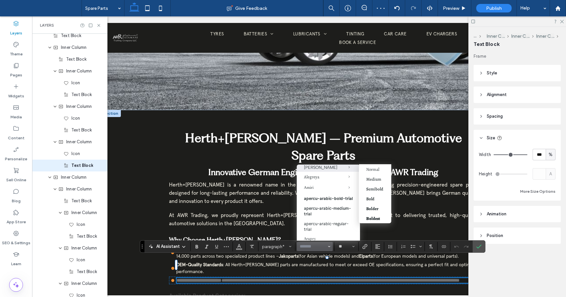
scroll to position [57, 0]
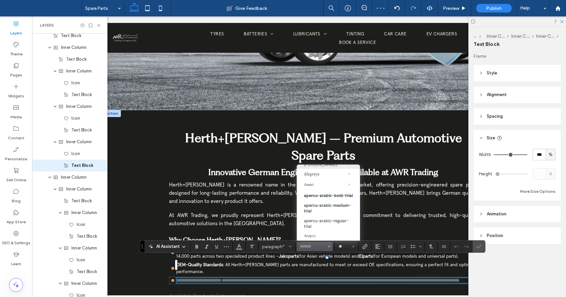
click at [328, 224] on label "apercu-arabic-regular-trial" at bounding box center [328, 222] width 63 height 15
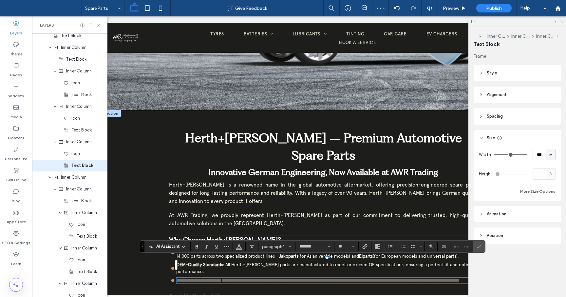
type input "**********"
click at [239, 243] on icon "Color" at bounding box center [238, 245] width 5 height 5
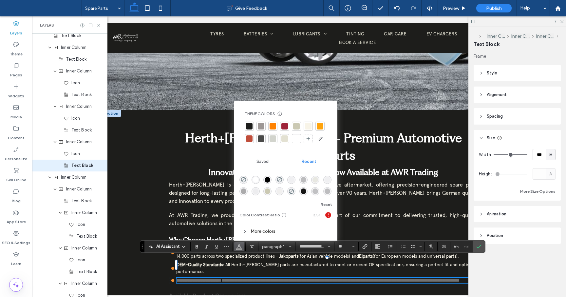
click at [307, 124] on div at bounding box center [308, 126] width 7 height 7
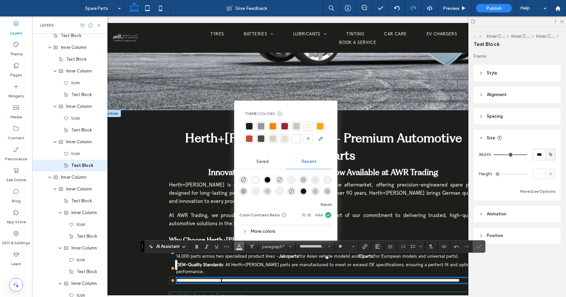
click at [310, 292] on h4 "Available Product Categories:" at bounding box center [323, 295] width 308 height 7
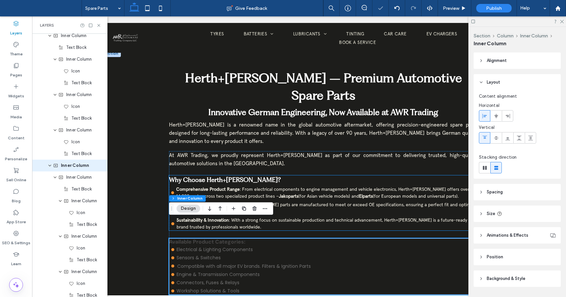
scroll to position [220, 0]
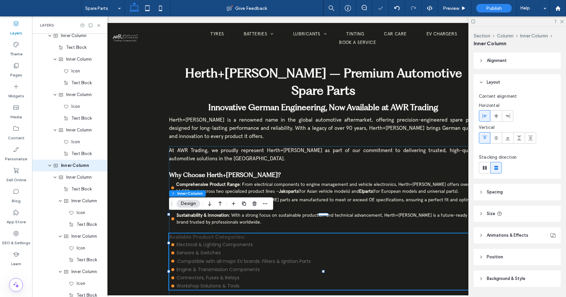
click at [245, 233] on strong "Available Product Categories:" at bounding box center [207, 236] width 76 height 7
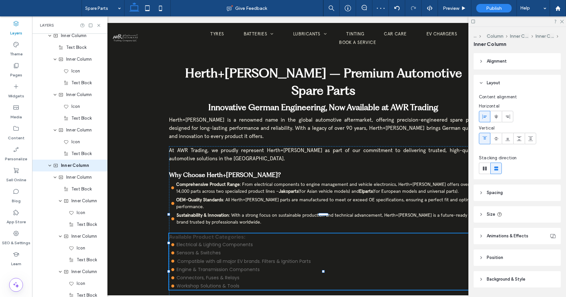
click at [245, 233] on strong "Available Product Categories:" at bounding box center [207, 236] width 76 height 7
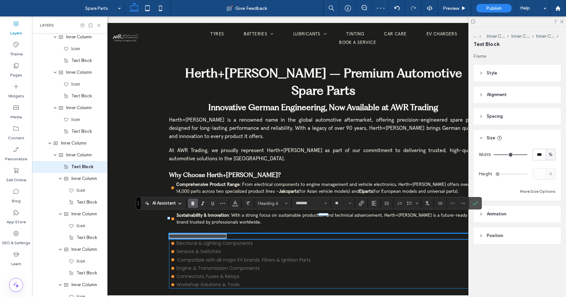
scroll to position [228, 0]
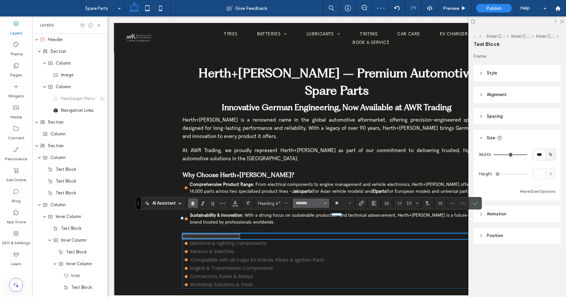
scroll to position [0, 13]
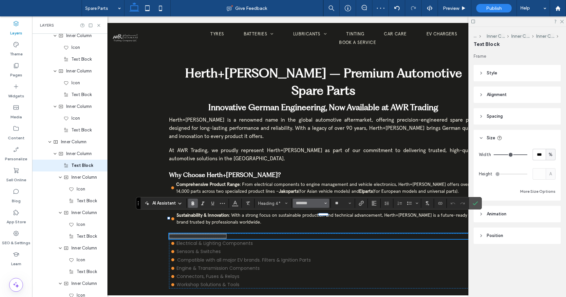
click at [327, 204] on button "*******" at bounding box center [311, 202] width 36 height 9
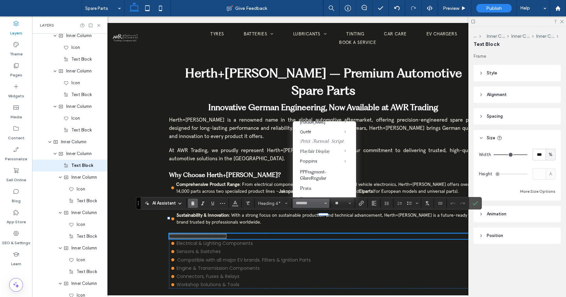
scroll to position [487, 0]
click at [320, 164] on label "PPFragment-GlareRegular" at bounding box center [324, 167] width 63 height 17
type input "**********"
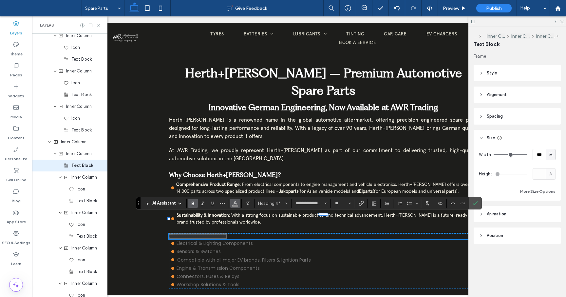
click at [235, 203] on use "Color" at bounding box center [235, 203] width 4 height 4
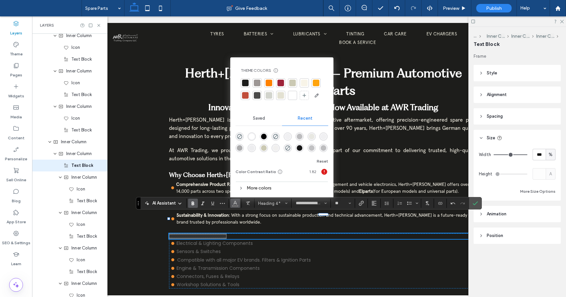
click at [293, 93] on div at bounding box center [292, 95] width 7 height 7
click at [232, 240] on span "Electrical & Lighting Components" at bounding box center [214, 243] width 76 height 7
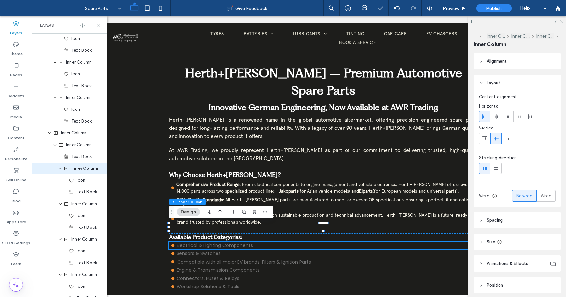
click at [232, 242] on span "Electrical & Lighting Components" at bounding box center [214, 245] width 76 height 7
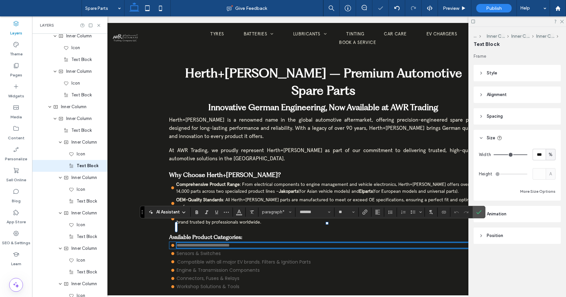
scroll to position [263, 0]
click at [330, 212] on icon "Font & Font weight" at bounding box center [329, 211] width 3 height 3
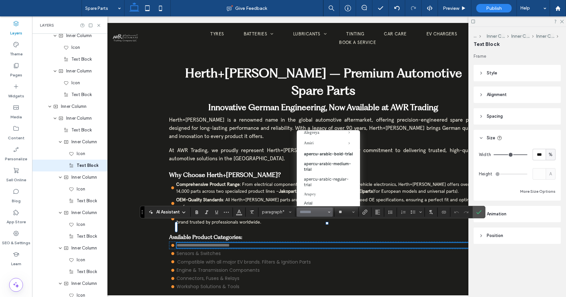
scroll to position [69, 0]
click at [336, 179] on label "apercu-arabic-regular-trial" at bounding box center [328, 176] width 63 height 15
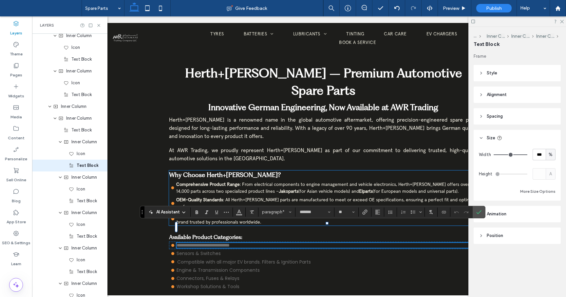
type input "**********"
click at [238, 213] on icon "Color" at bounding box center [238, 211] width 5 height 5
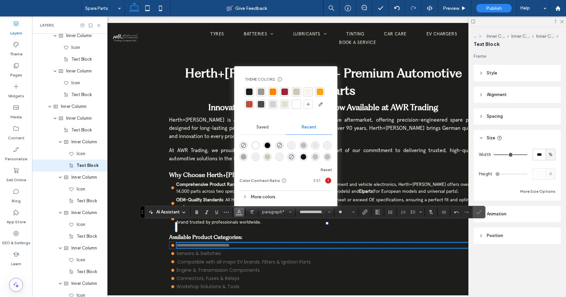
click at [309, 92] on div at bounding box center [308, 91] width 7 height 7
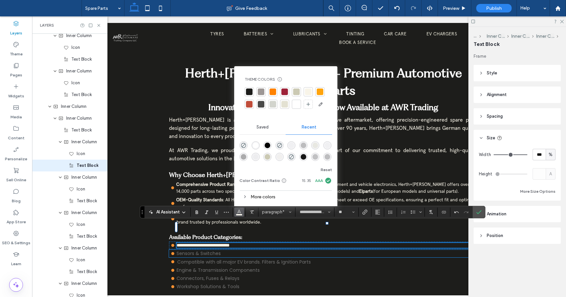
click at [210, 250] on span "Sensors & Switches" at bounding box center [198, 253] width 44 height 7
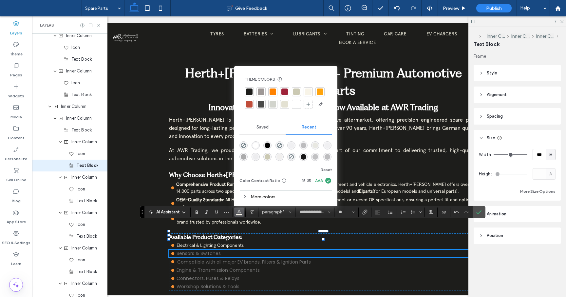
click at [210, 250] on span "Sensors & Switches" at bounding box center [198, 253] width 44 height 7
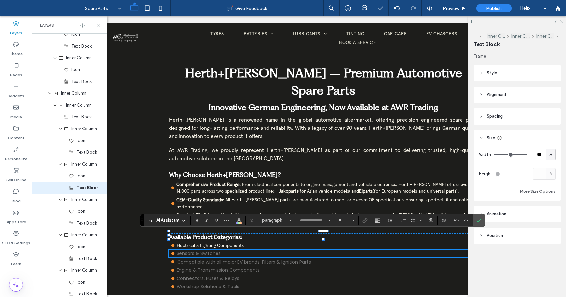
type input "*******"
type input "**"
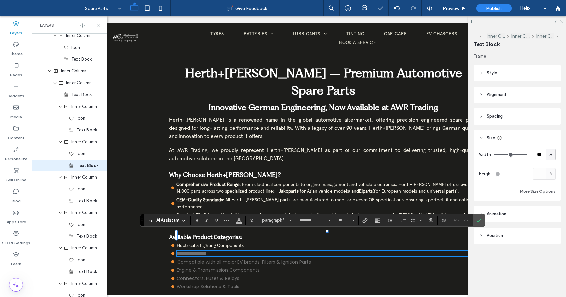
scroll to position [299, 0]
click at [329, 222] on span "Font & Font weight" at bounding box center [329, 220] width 3 height 9
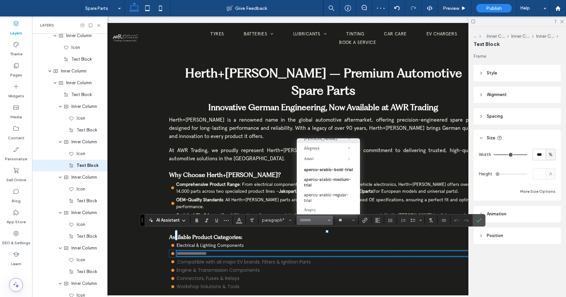
scroll to position [57, 0]
click at [325, 198] on label "apercu-arabic-regular-trial" at bounding box center [328, 197] width 63 height 15
type input "**********"
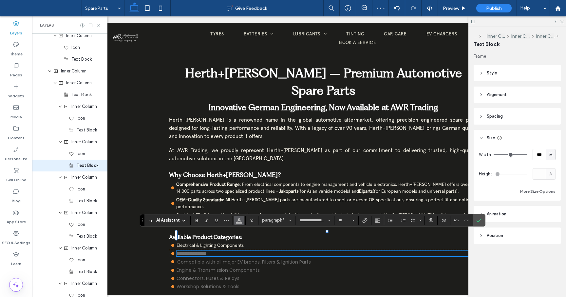
click at [240, 220] on use "Color" at bounding box center [239, 219] width 4 height 4
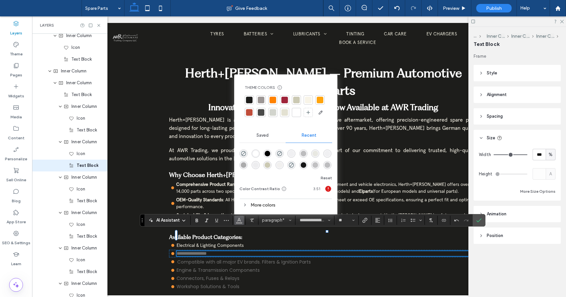
click at [307, 98] on div at bounding box center [308, 100] width 7 height 7
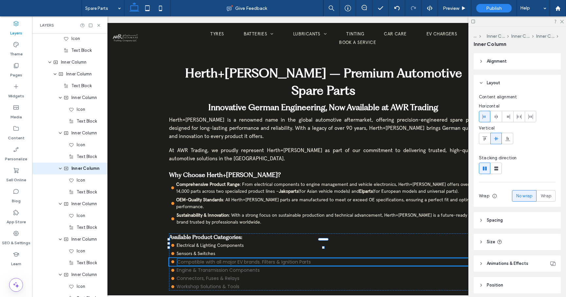
click at [235, 258] on span "Compatible with all major EV brands. Filters & Ignition Parts" at bounding box center [244, 261] width 134 height 7
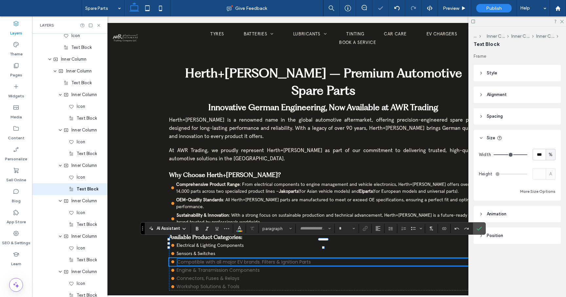
type input "*******"
type input "**"
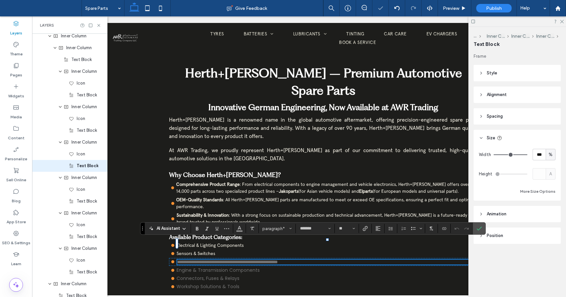
scroll to position [334, 0]
click at [328, 230] on span "Font & Font weight" at bounding box center [329, 228] width 3 height 9
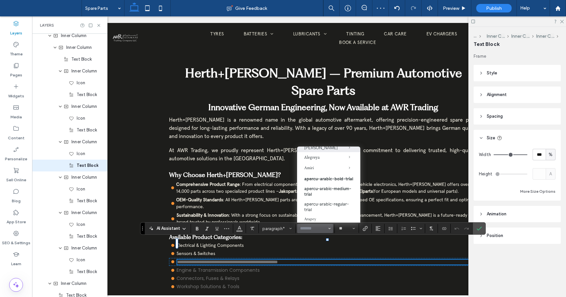
scroll to position [56, 0]
click at [331, 209] on label "apercu-arabic-regular-trial" at bounding box center [328, 205] width 63 height 15
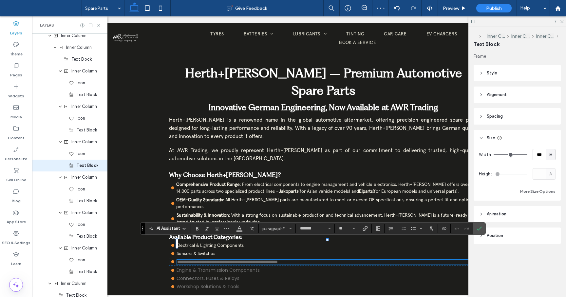
type input "**********"
click at [241, 228] on icon "Color" at bounding box center [239, 227] width 5 height 5
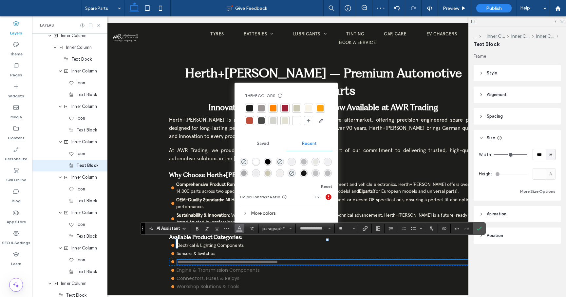
click at [307, 105] on div at bounding box center [308, 108] width 7 height 7
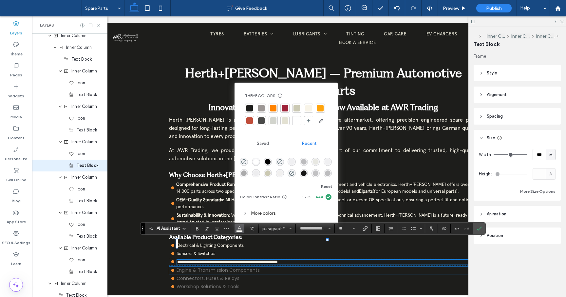
click at [250, 266] on span "Engine & Transmission Components" at bounding box center [217, 269] width 83 height 7
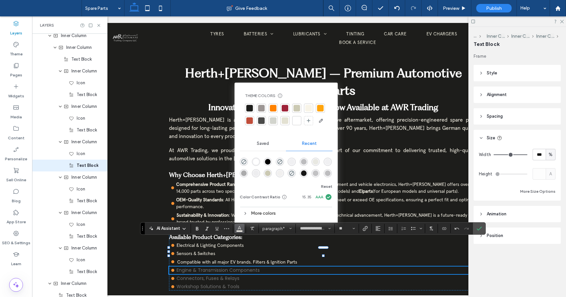
click at [250, 266] on span "Engine & Transmission Components" at bounding box center [217, 269] width 83 height 7
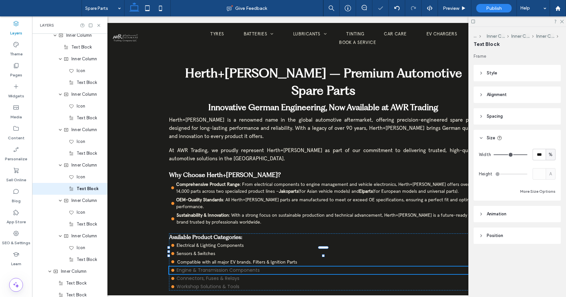
type input "*******"
type input "**"
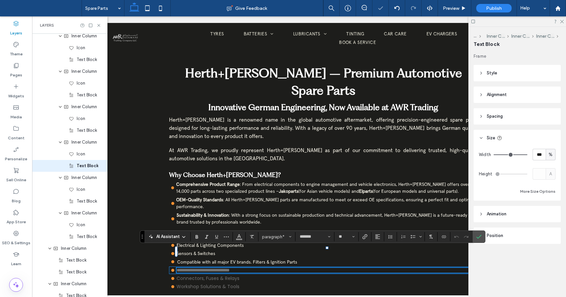
scroll to position [369, 0]
click at [330, 237] on icon "Font & Font weight" at bounding box center [329, 236] width 3 height 3
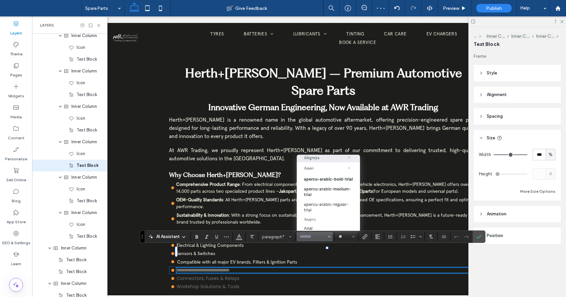
scroll to position [65, 0]
click at [321, 208] on label "apercu-arabic-regular-trial" at bounding box center [328, 205] width 63 height 15
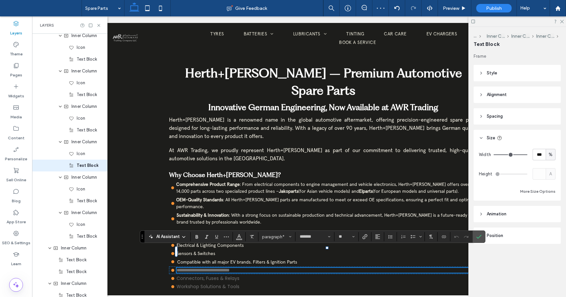
type input "**********"
click at [239, 239] on span "Color" at bounding box center [238, 235] width 5 height 9
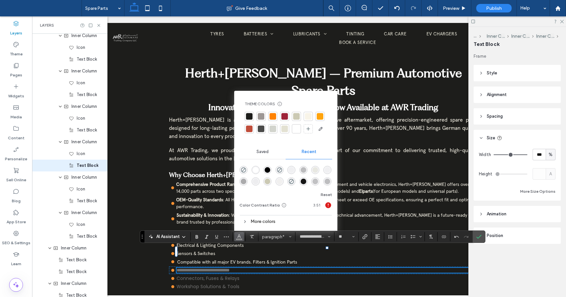
click at [310, 113] on div at bounding box center [308, 116] width 7 height 7
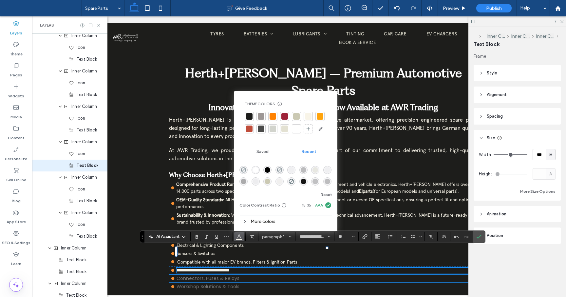
click at [237, 275] on span "Connectors, Fuses & Relays" at bounding box center [207, 278] width 63 height 7
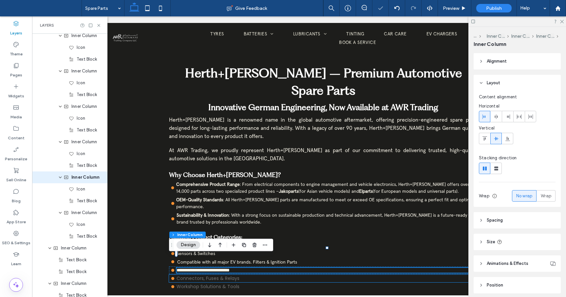
click at [237, 275] on span "Connectors, Fuses & Relays" at bounding box center [207, 278] width 63 height 7
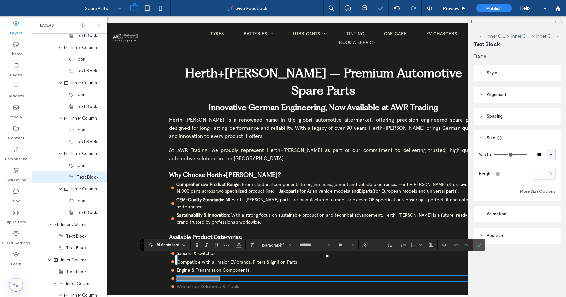
scroll to position [405, 0]
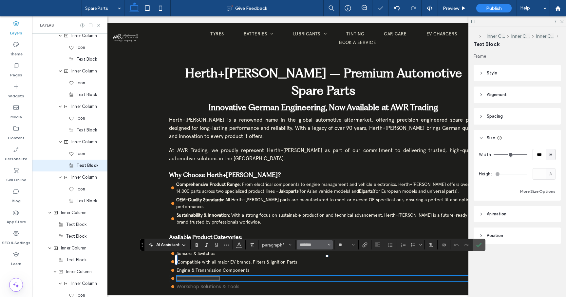
click at [330, 245] on icon "Font & Font weight" at bounding box center [329, 244] width 3 height 3
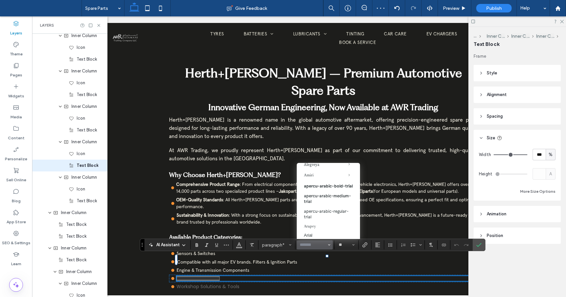
scroll to position [66, 0]
click at [324, 215] on label "apercu-arabic-regular-trial" at bounding box center [328, 212] width 63 height 15
type input "**********"
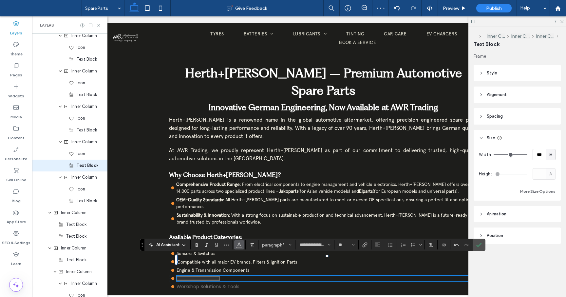
click at [242, 246] on button "Color" at bounding box center [239, 244] width 10 height 9
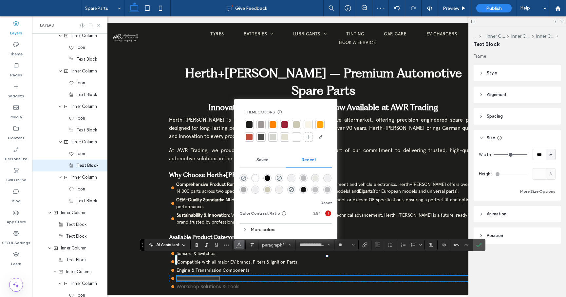
click at [304, 125] on div at bounding box center [307, 124] width 9 height 9
click at [232, 283] on span "Workshop Solutions & Tools" at bounding box center [207, 286] width 63 height 7
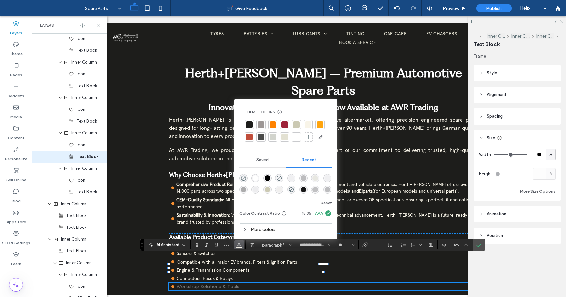
click at [232, 283] on span "Workshop Solutions & Tools" at bounding box center [207, 286] width 63 height 7
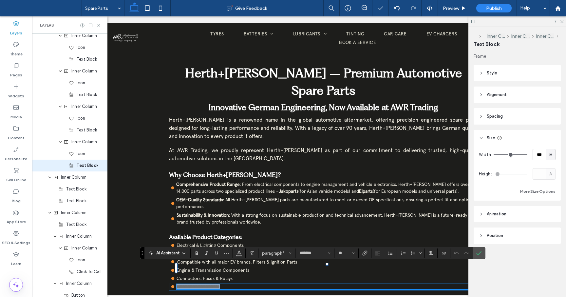
scroll to position [440, 0]
click at [330, 253] on icon "Font & Font weight" at bounding box center [329, 252] width 3 height 3
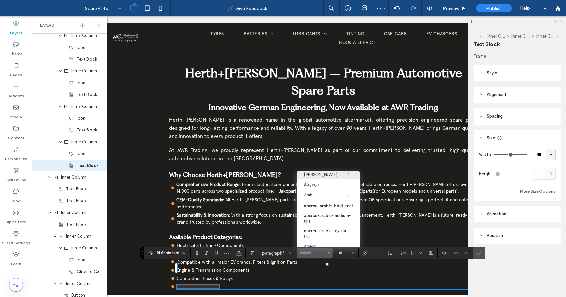
scroll to position [55, 0]
click at [334, 229] on label "apercu-arabic-regular-trial" at bounding box center [328, 231] width 63 height 15
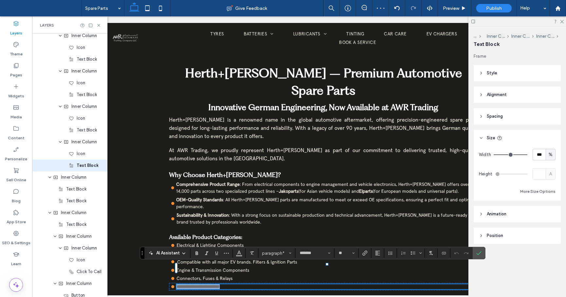
type input "**********"
click at [242, 251] on button "Color" at bounding box center [239, 252] width 10 height 9
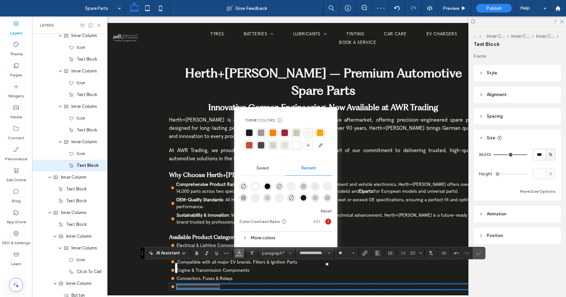
click at [307, 130] on div at bounding box center [308, 132] width 7 height 7
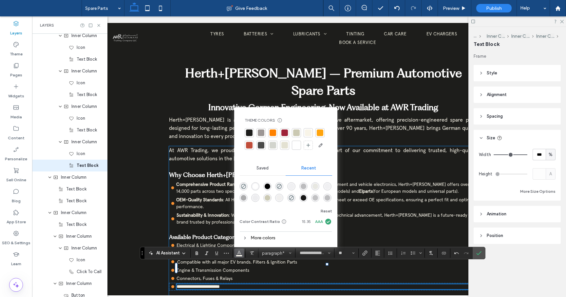
click at [248, 275] on div "At AWR Trading, we proudly represent Herth+[PERSON_NAME] as part of our commitm…" at bounding box center [323, 261] width 308 height 231
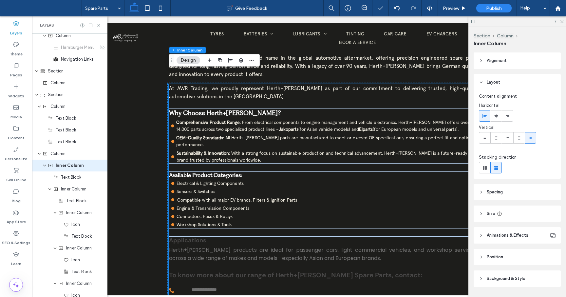
scroll to position [285, 0]
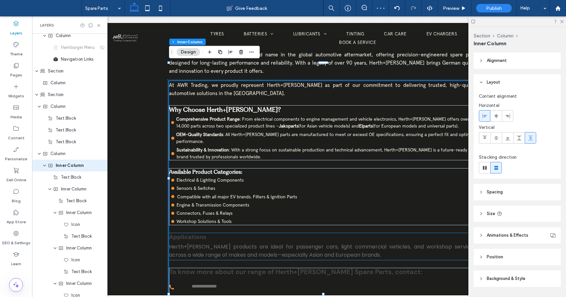
click at [206, 233] on strong "Applications" at bounding box center [187, 237] width 37 height 8
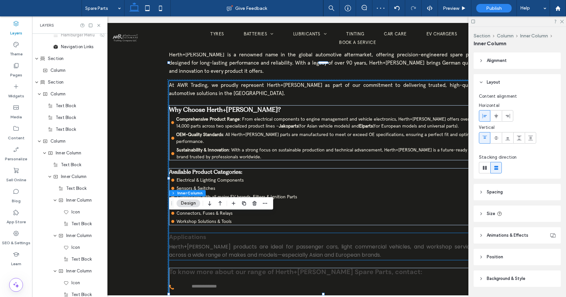
click at [206, 233] on strong "Applications" at bounding box center [187, 237] width 37 height 8
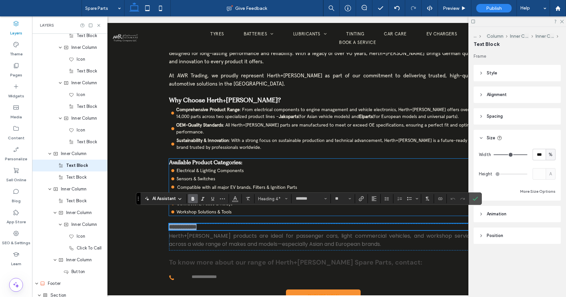
scroll to position [313, 0]
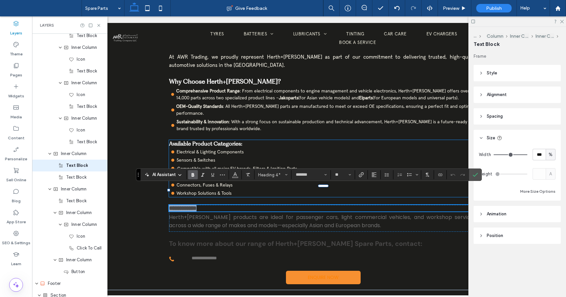
click at [239, 140] on strong "Available Product Categories:" at bounding box center [205, 143] width 73 height 7
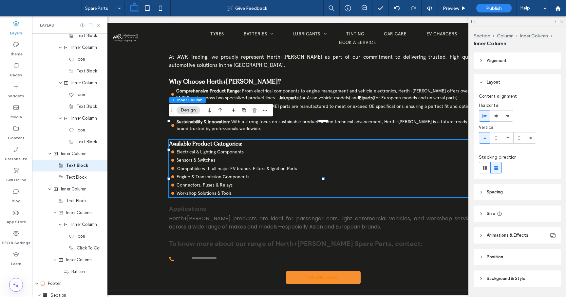
click at [239, 140] on strong "Available Product Categories:" at bounding box center [205, 143] width 73 height 7
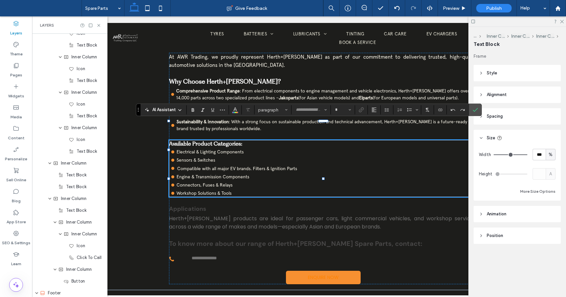
type input "**********"
type input "**"
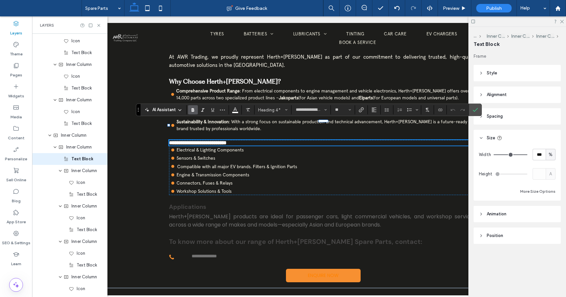
scroll to position [228, 0]
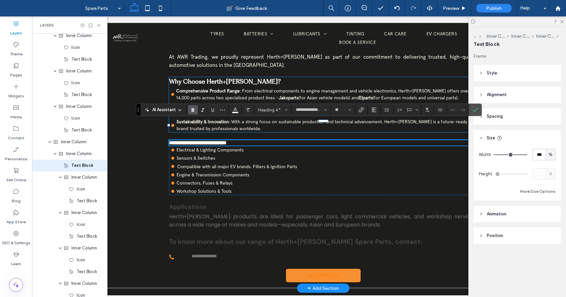
click at [238, 78] on strong "Why Choose Herth+[PERSON_NAME]?" at bounding box center [225, 82] width 112 height 8
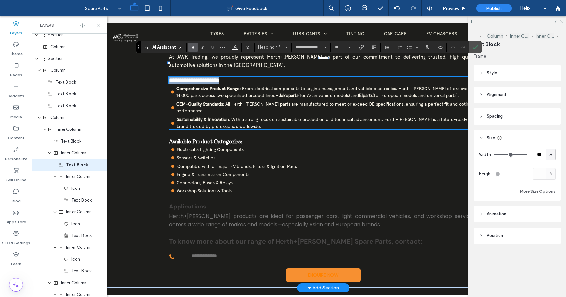
scroll to position [86, 0]
click at [199, 202] on strong "Applications" at bounding box center [187, 206] width 37 height 8
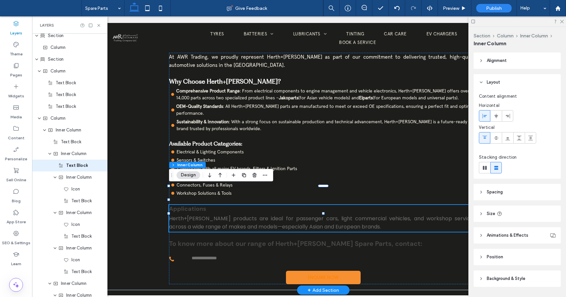
click at [199, 205] on strong "Applications" at bounding box center [187, 209] width 37 height 8
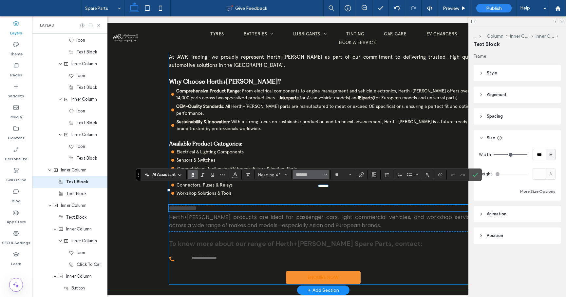
scroll to position [464, 0]
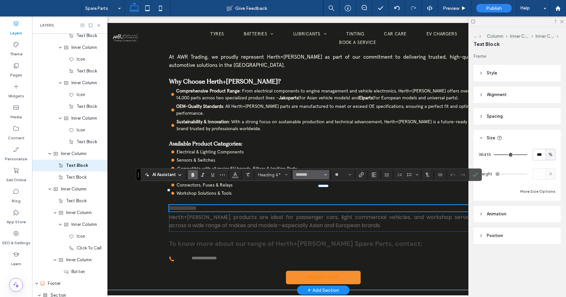
click at [326, 177] on span "Font & Font weight" at bounding box center [325, 174] width 3 height 9
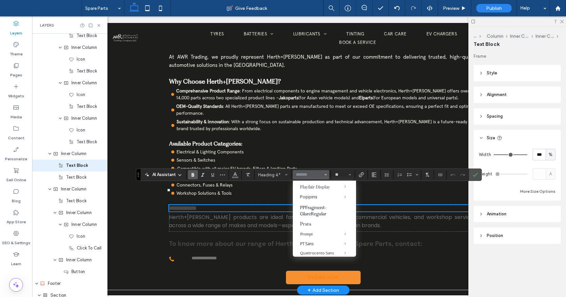
scroll to position [503, 0]
click at [312, 217] on label "PPFragment-GlareRegular" at bounding box center [324, 210] width 63 height 17
type input "**********"
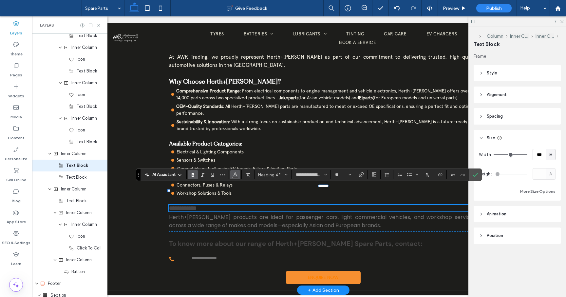
click at [236, 177] on span "Color" at bounding box center [234, 174] width 5 height 9
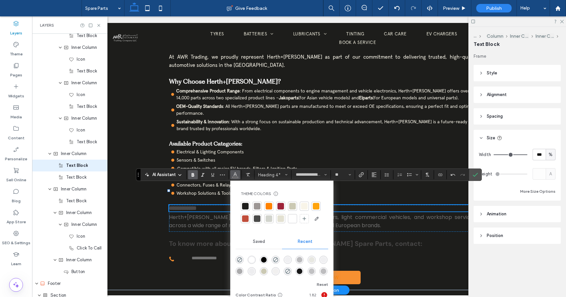
click at [293, 218] on div at bounding box center [292, 218] width 7 height 7
click at [204, 213] on span "Herth+[PERSON_NAME] products are ideal for passenger cars, light commercial veh…" at bounding box center [323, 221] width 308 height 16
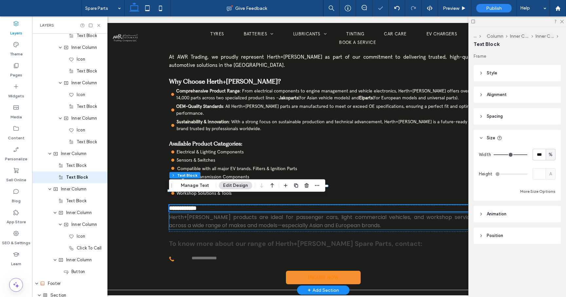
scroll to position [475, 0]
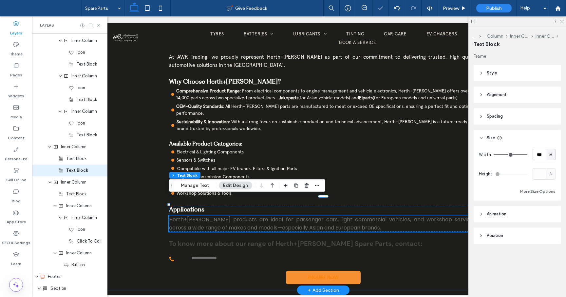
click at [204, 215] on span "Herth+[PERSON_NAME] products are ideal for passenger cars, light commercial veh…" at bounding box center [323, 223] width 308 height 16
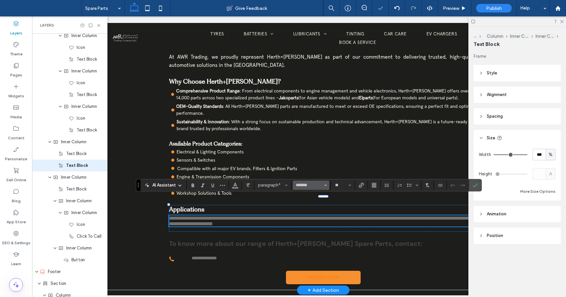
click at [327, 187] on button "*******" at bounding box center [311, 184] width 36 height 9
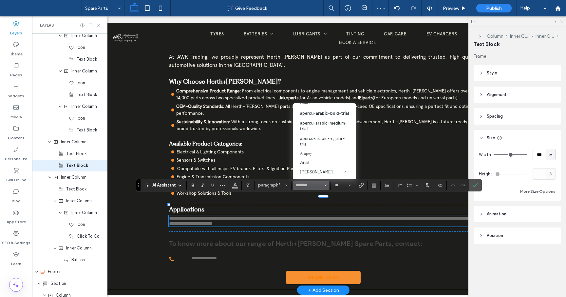
scroll to position [78, 0]
click at [327, 143] on label "apercu-arabic-regular-trial" at bounding box center [324, 140] width 63 height 15
type input "**********"
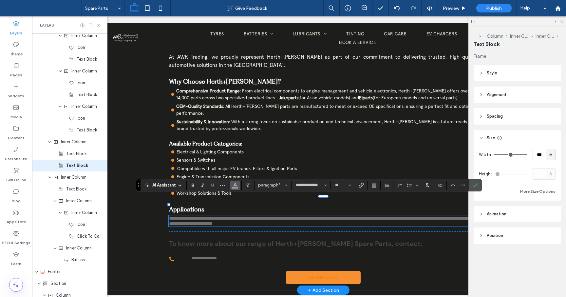
click at [237, 189] on button "Color" at bounding box center [235, 184] width 10 height 9
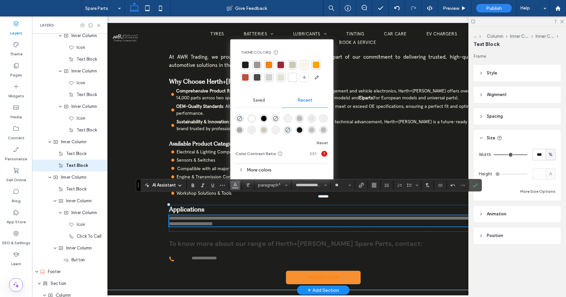
click at [305, 62] on div at bounding box center [304, 65] width 7 height 7
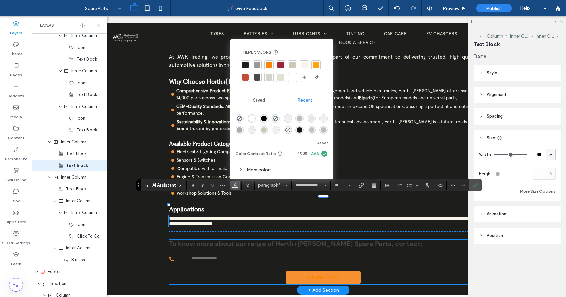
click at [224, 239] on strong "To know more about our range of Herth+[PERSON_NAME] Spare Parts, contact:" at bounding box center [295, 243] width 253 height 9
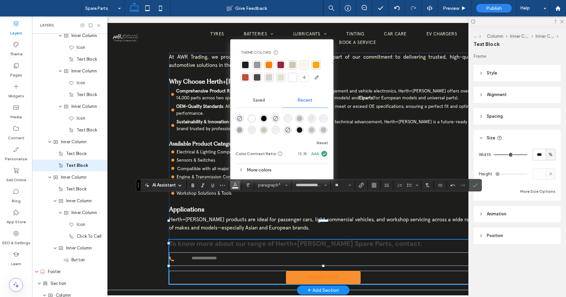
click at [224, 239] on strong "To know more about our range of Herth+[PERSON_NAME] Spare Parts, contact:" at bounding box center [295, 243] width 253 height 9
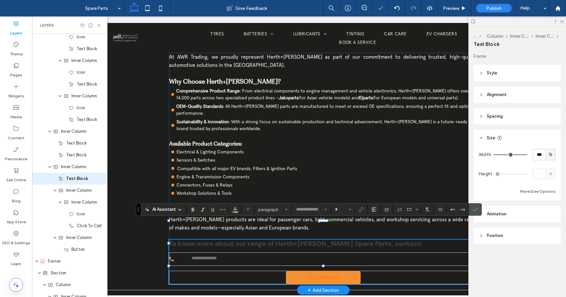
type input "*******"
type input "**"
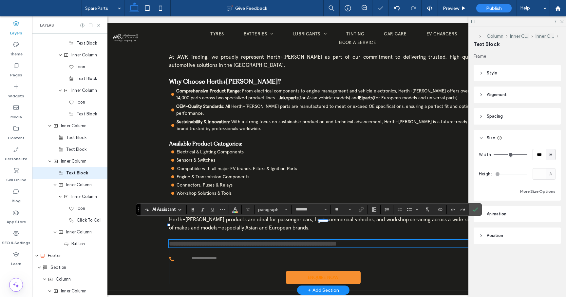
scroll to position [499, 0]
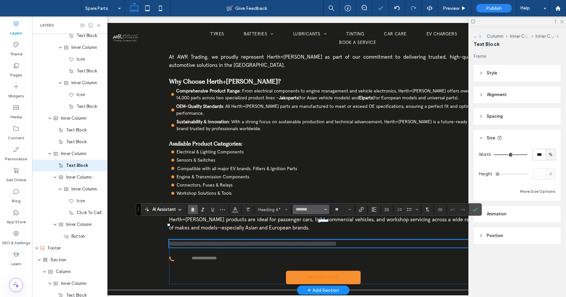
click at [327, 212] on button "*******" at bounding box center [311, 209] width 36 height 9
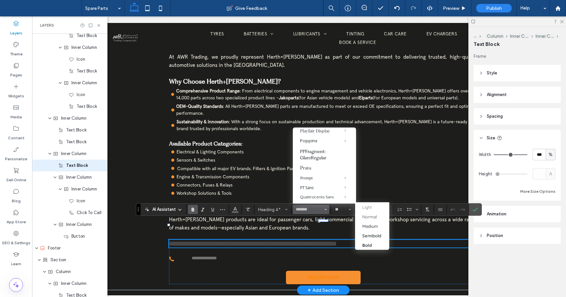
scroll to position [503, 0]
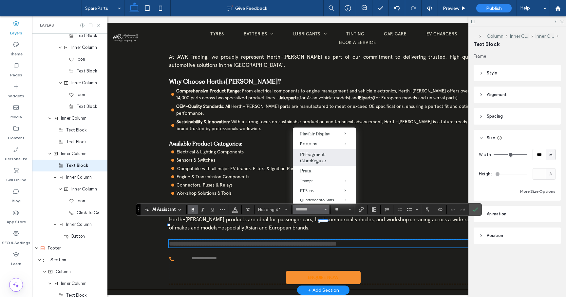
click at [320, 166] on label "PPFragment-GlareRegular" at bounding box center [324, 157] width 63 height 17
type input "**********"
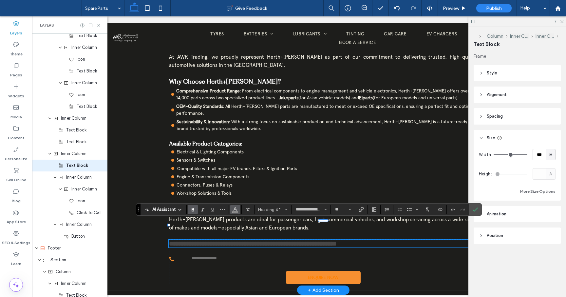
click at [236, 211] on span "Color" at bounding box center [234, 208] width 5 height 9
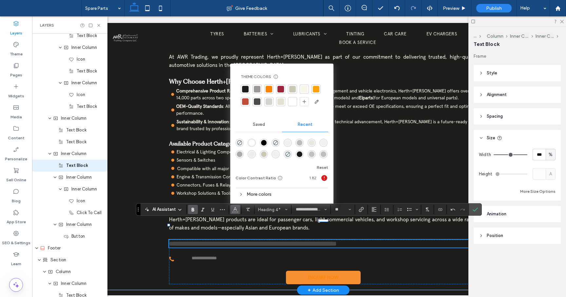
click at [294, 104] on div at bounding box center [292, 101] width 7 height 7
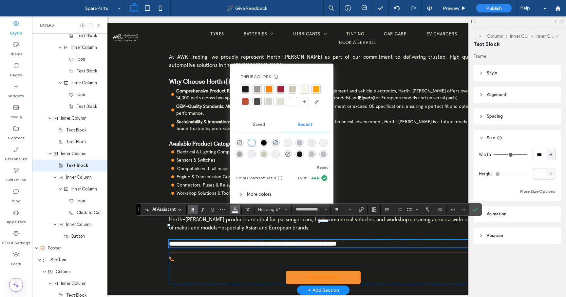
click at [219, 252] on link "**********" at bounding box center [204, 258] width 49 height 13
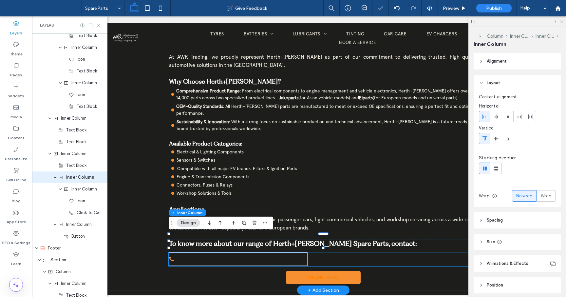
scroll to position [511, 0]
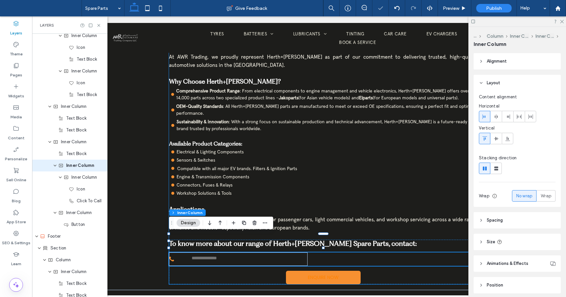
click at [227, 190] on span "Workshop Solutions & Tools" at bounding box center [203, 193] width 55 height 6
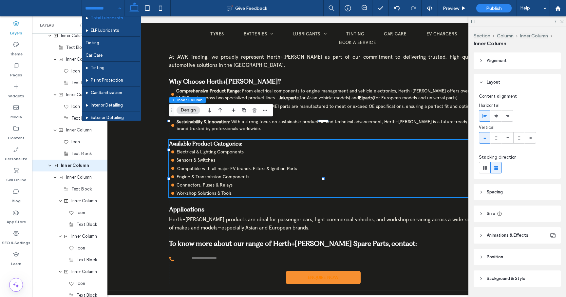
scroll to position [112, 0]
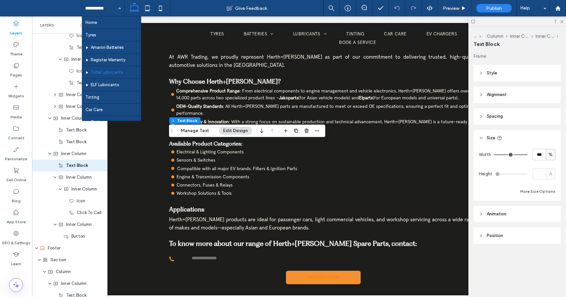
scroll to position [112, 0]
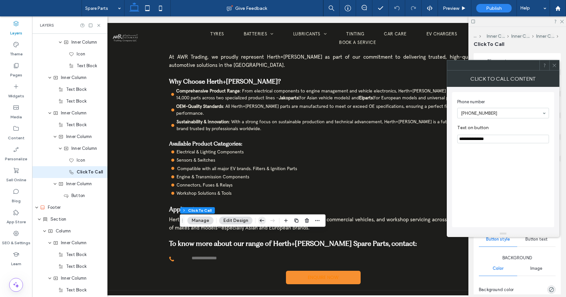
scroll to position [546, 0]
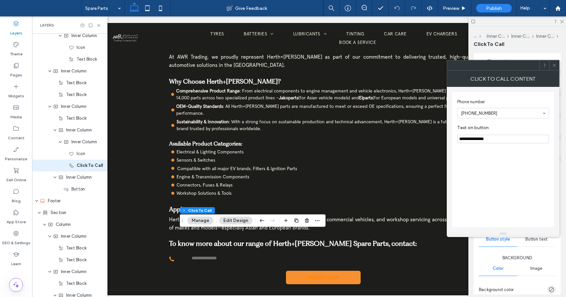
click at [557, 62] on div at bounding box center [554, 65] width 10 height 10
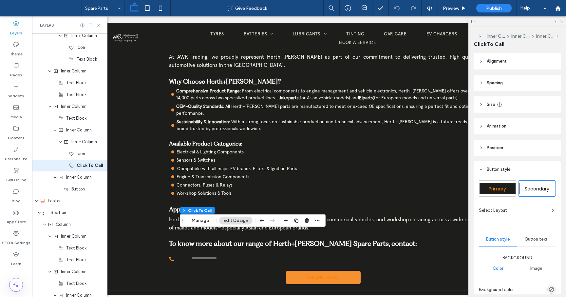
click at [534, 239] on span "Button text" at bounding box center [536, 238] width 22 height 5
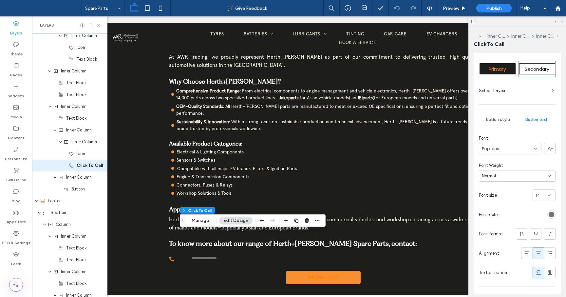
scroll to position [120, 0]
click at [553, 212] on div "rgb(114, 114, 114)" at bounding box center [551, 214] width 6 height 6
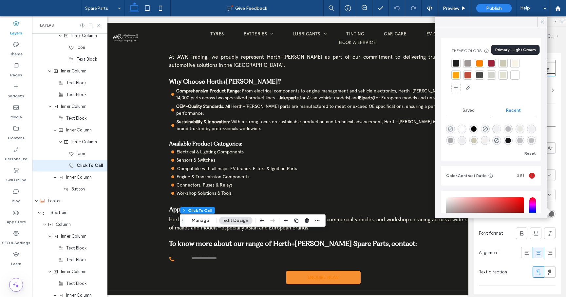
click at [514, 64] on div at bounding box center [514, 63] width 7 height 7
click at [542, 20] on icon at bounding box center [542, 22] width 6 height 6
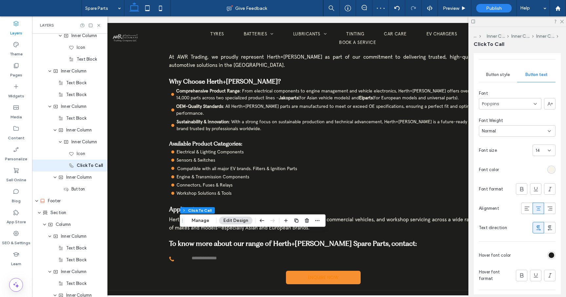
scroll to position [166, 0]
click at [558, 254] on div "Primary Secondary Select Layout Button style Button text Font Poppins Font Weig…" at bounding box center [516, 160] width 87 height 298
click at [553, 254] on div "rgb(29, 29, 27)" at bounding box center [551, 253] width 6 height 6
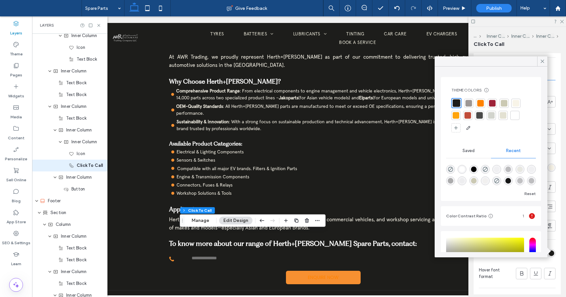
click at [515, 106] on div at bounding box center [515, 103] width 7 height 7
click at [544, 60] on icon at bounding box center [542, 61] width 6 height 6
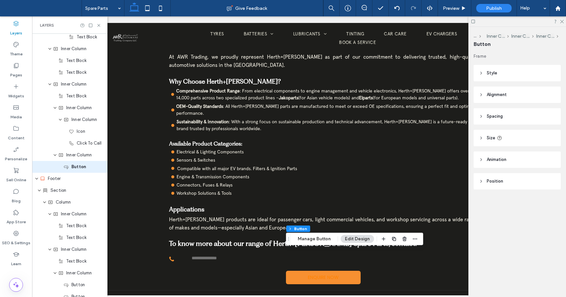
scroll to position [570, 0]
click at [480, 68] on header "Style" at bounding box center [516, 73] width 87 height 16
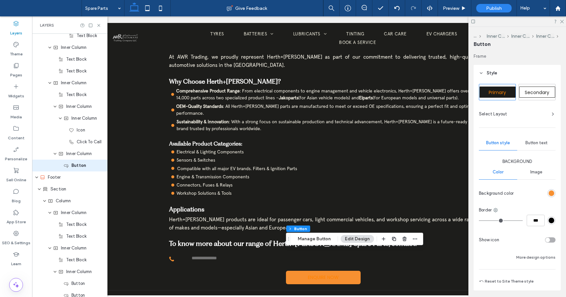
click at [552, 190] on div "rgb(247, 144, 49)" at bounding box center [551, 193] width 6 height 6
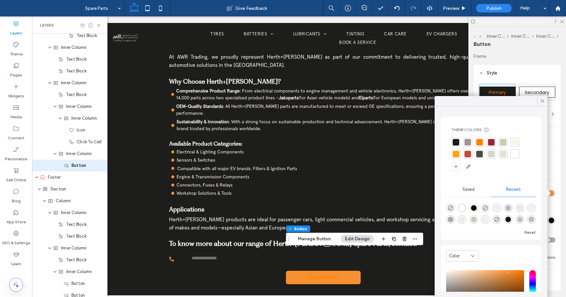
click at [502, 143] on div at bounding box center [503, 142] width 7 height 7
click at [503, 153] on div at bounding box center [503, 155] width 7 height 7
click at [543, 99] on icon at bounding box center [542, 101] width 6 height 6
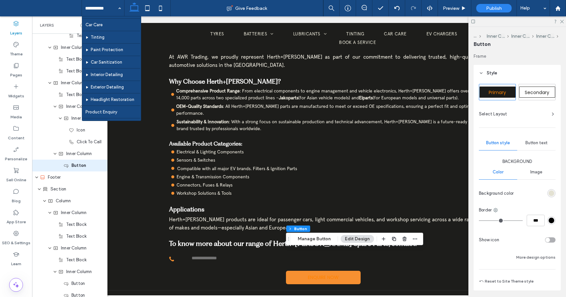
scroll to position [112, 0]
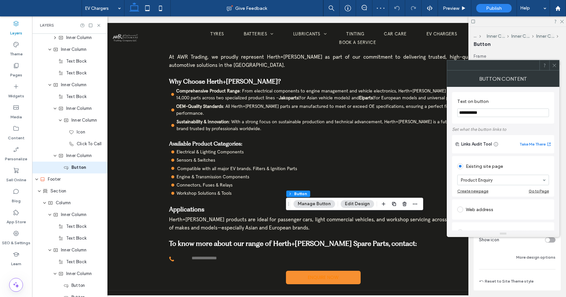
scroll to position [534, 0]
click at [554, 66] on icon at bounding box center [554, 65] width 5 height 5
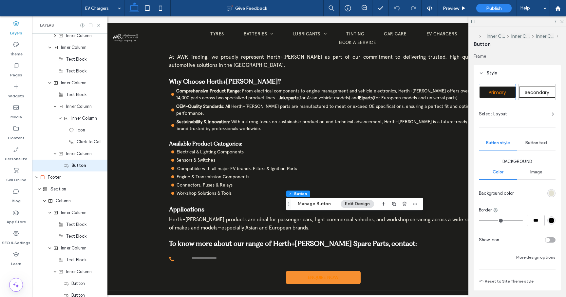
click at [552, 192] on div "rgb(227, 225, 210)" at bounding box center [551, 193] width 6 height 6
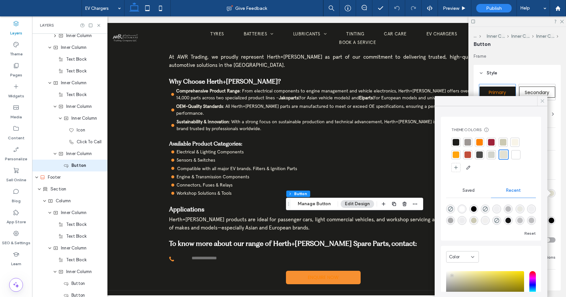
click at [543, 98] on icon at bounding box center [542, 101] width 6 height 6
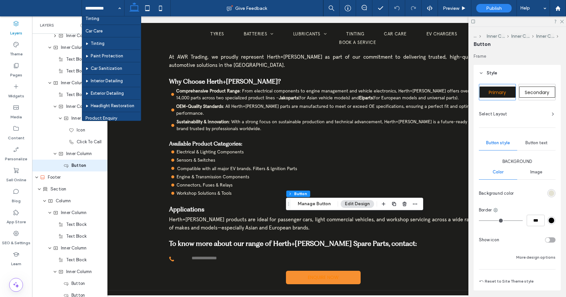
scroll to position [112, 0]
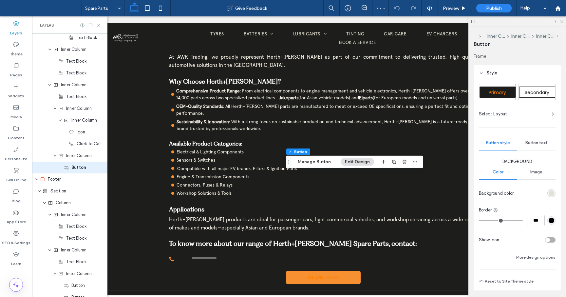
scroll to position [570, 0]
click at [550, 193] on div "rgb(227, 225, 210)" at bounding box center [551, 193] width 6 height 6
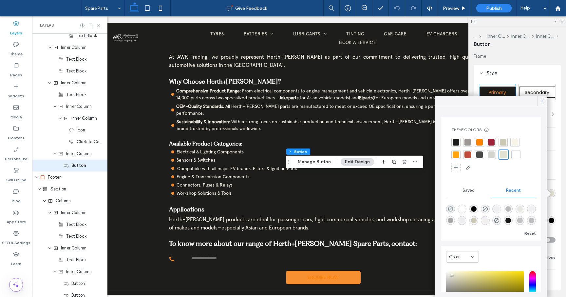
click at [540, 100] on icon at bounding box center [542, 101] width 6 height 6
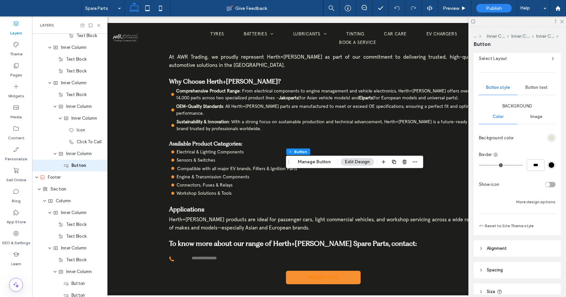
scroll to position [61, 0]
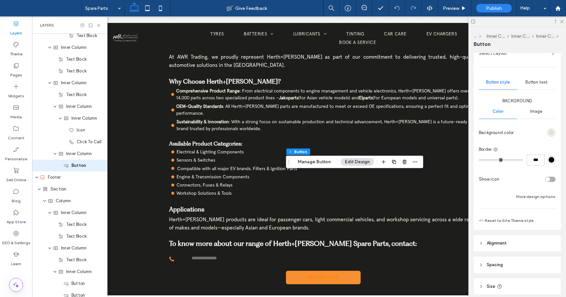
click at [536, 85] on div "Button text" at bounding box center [536, 82] width 38 height 14
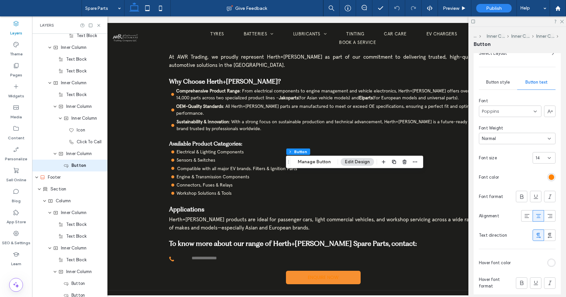
click at [551, 176] on div "rgb(255, 130, 0)" at bounding box center [551, 177] width 6 height 6
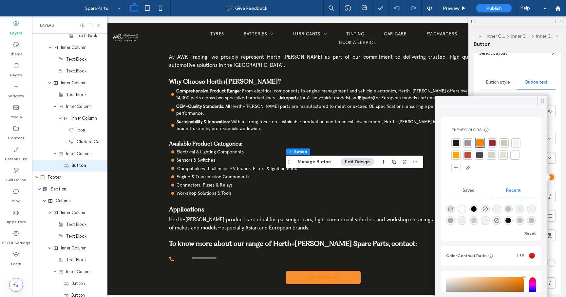
click at [453, 141] on div at bounding box center [455, 142] width 7 height 7
click at [541, 100] on icon at bounding box center [542, 101] width 6 height 6
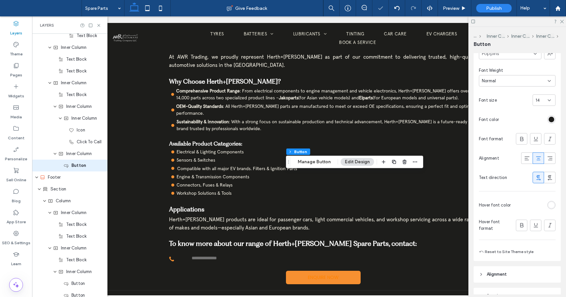
scroll to position [119, 0]
click at [552, 203] on div "rgb(255, 255, 255)" at bounding box center [551, 204] width 6 height 6
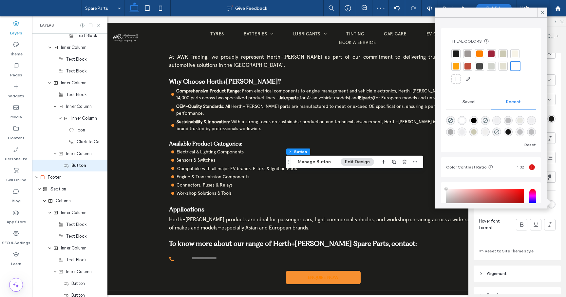
click at [481, 66] on div at bounding box center [479, 66] width 7 height 7
click at [543, 11] on icon at bounding box center [542, 12] width 6 height 6
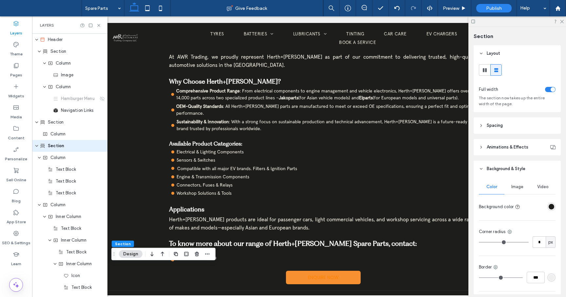
scroll to position [0, 19]
